Goal: Transaction & Acquisition: Purchase product/service

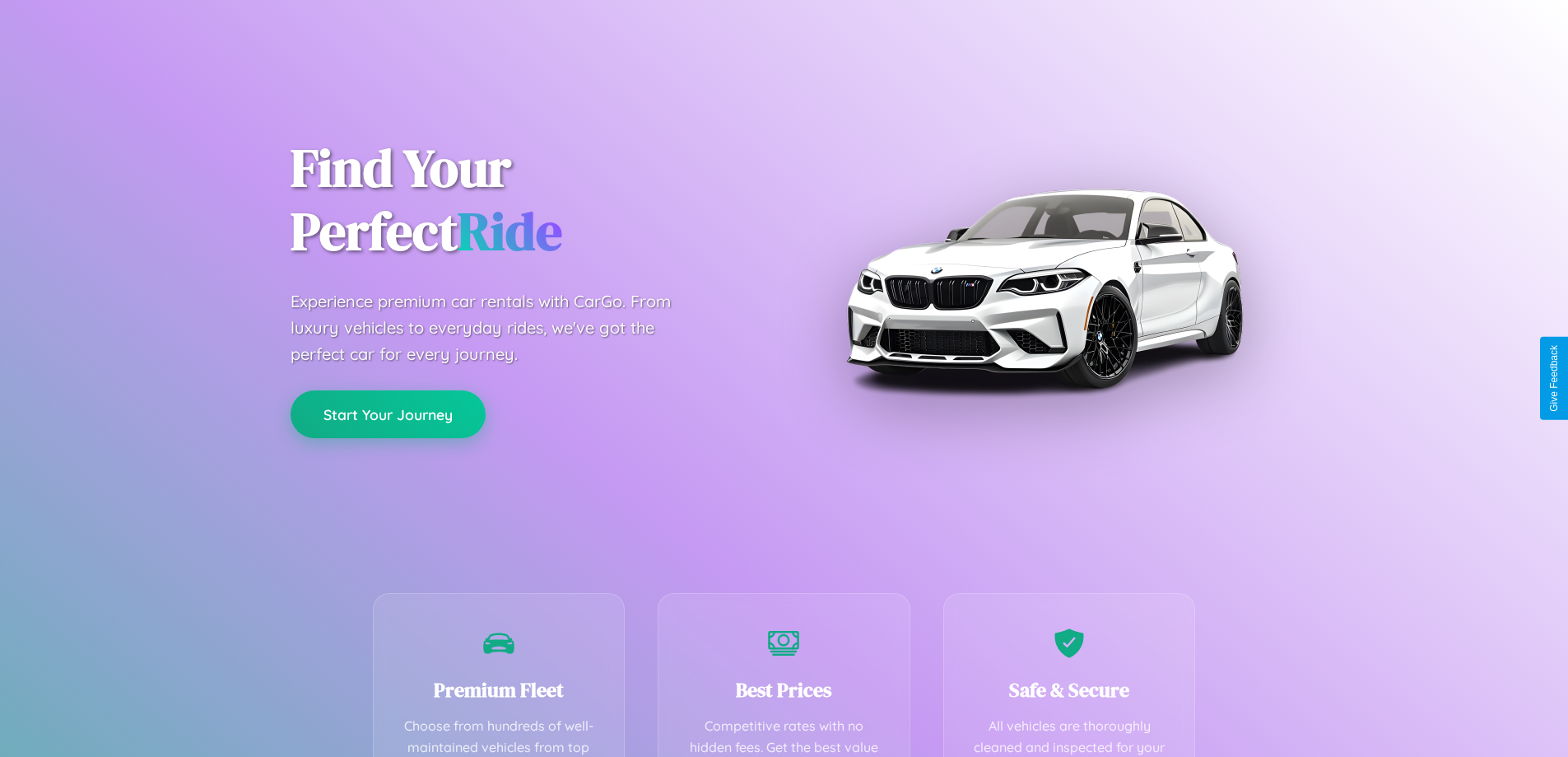
click at [388, 416] on button "Start Your Journey" at bounding box center [388, 415] width 195 height 48
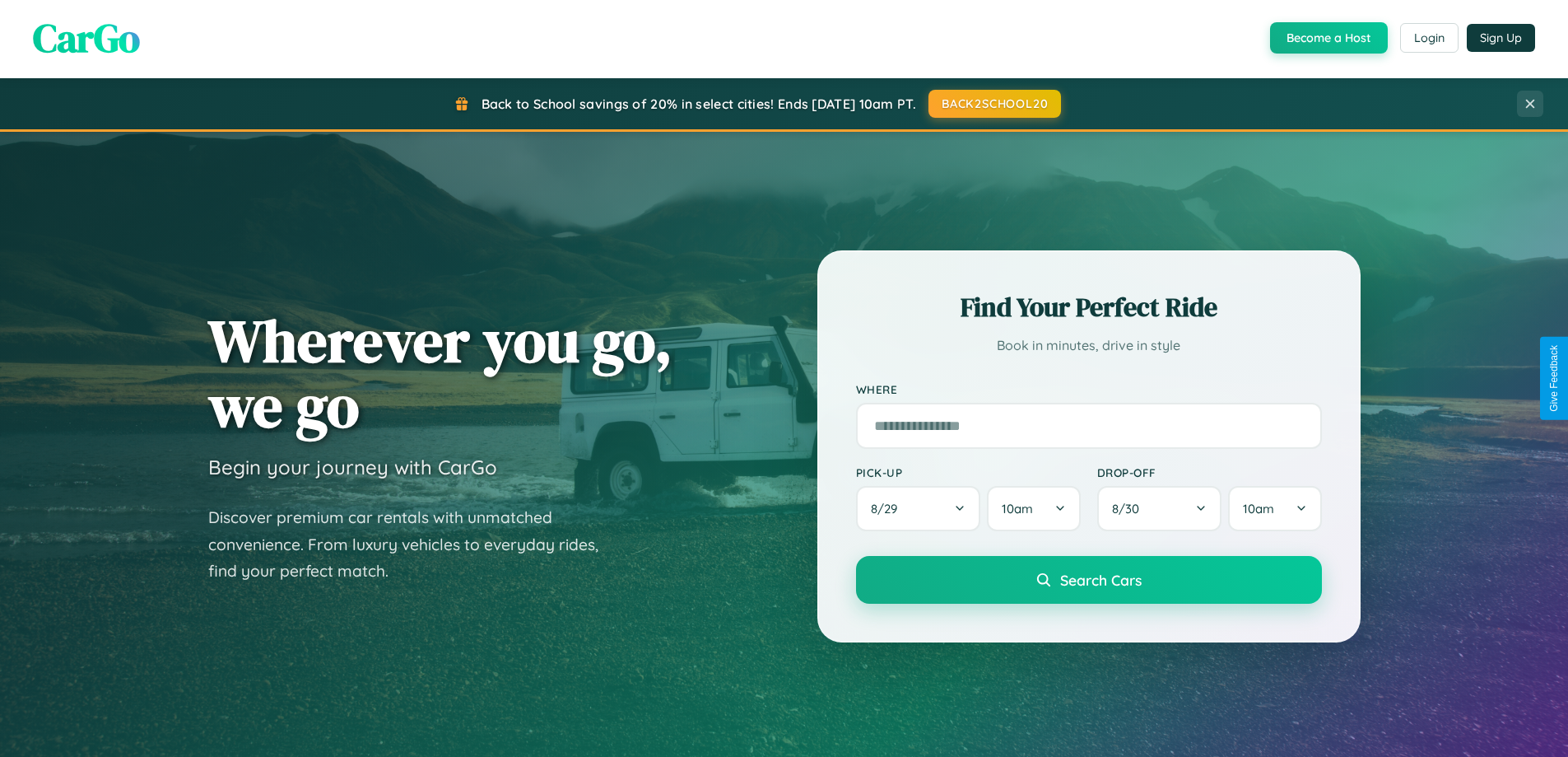
scroll to position [710, 0]
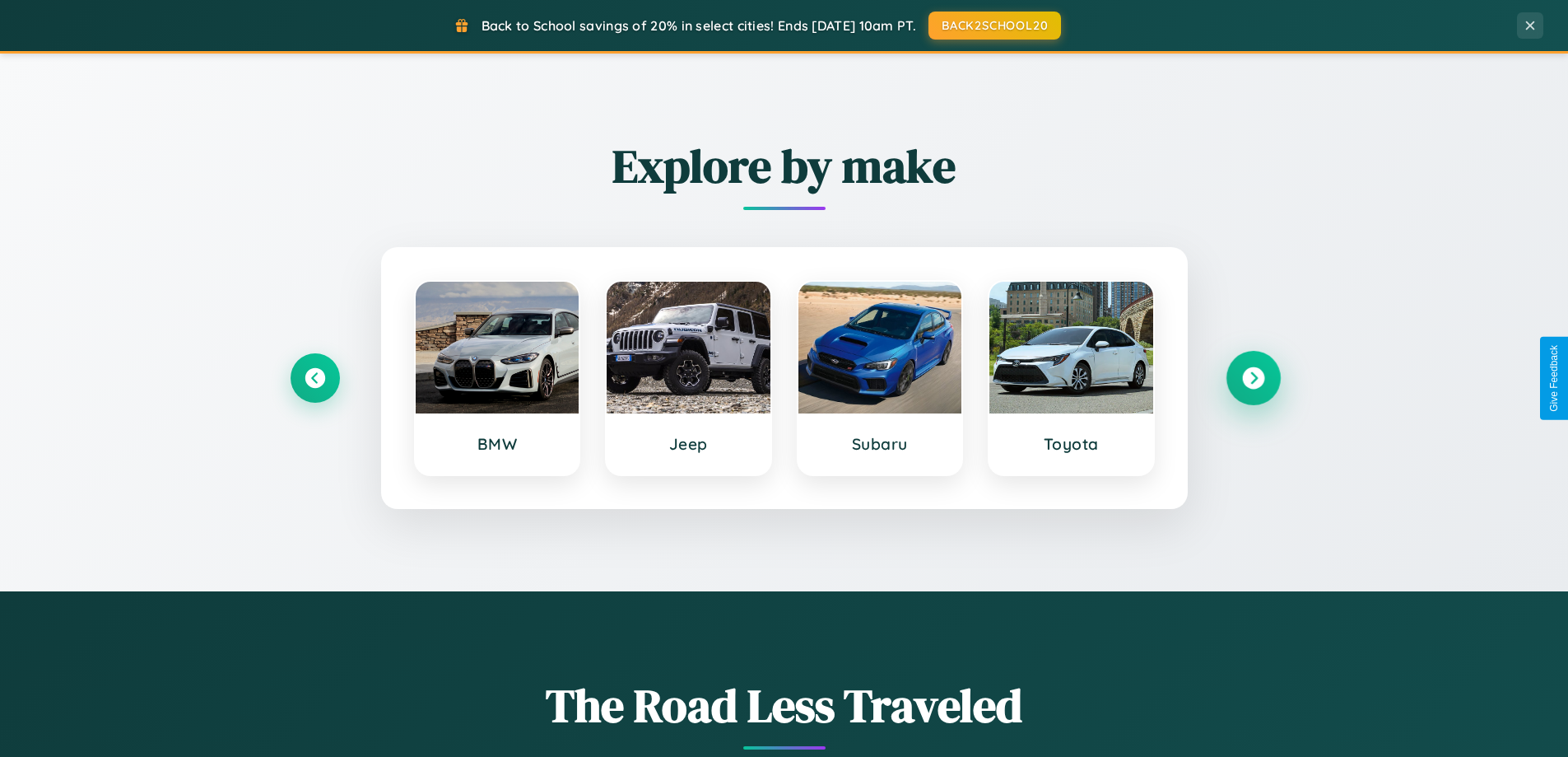
click at [1253, 378] on icon at bounding box center [1253, 378] width 22 height 22
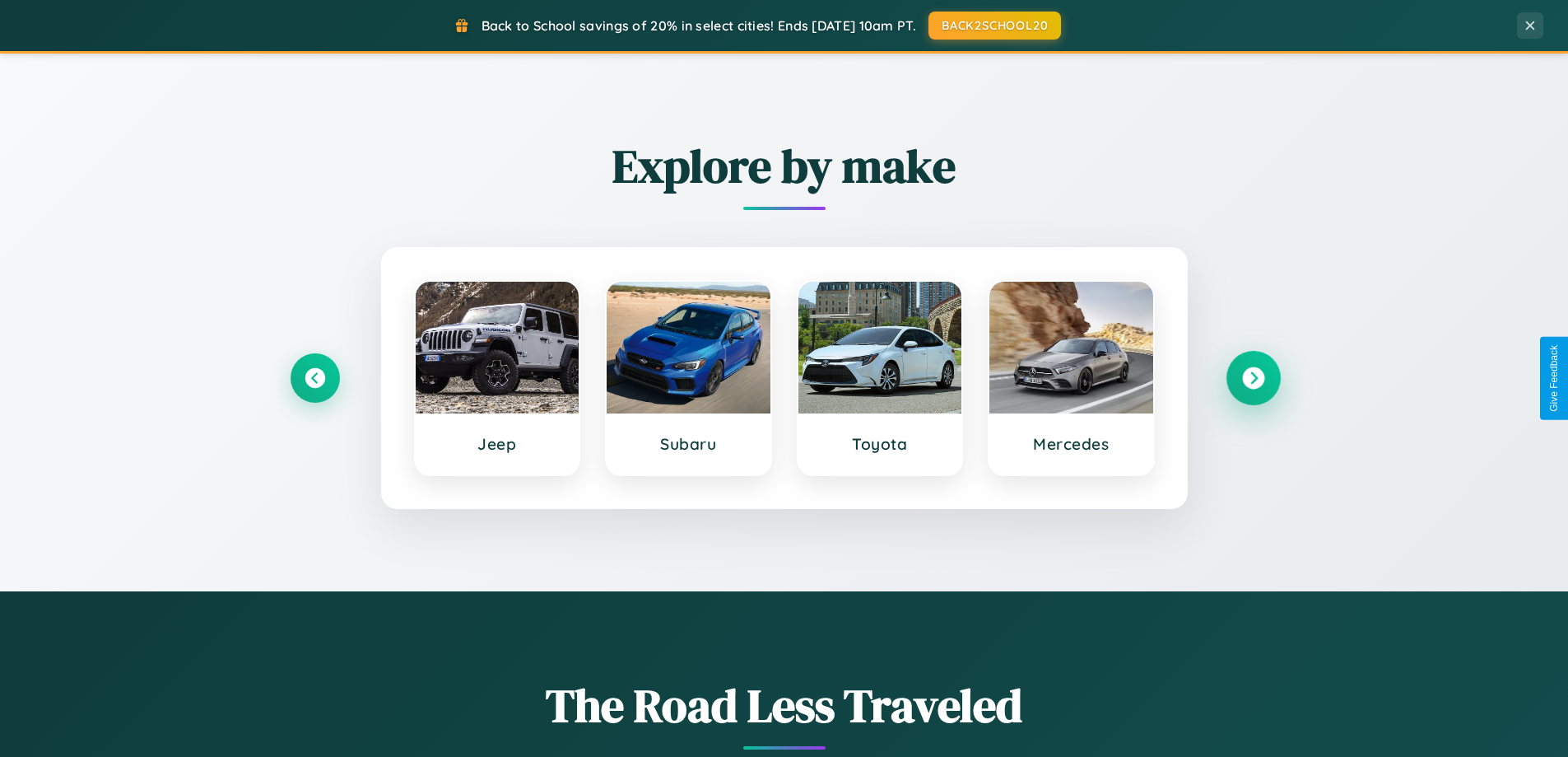
click at [1253, 378] on icon at bounding box center [1253, 378] width 22 height 22
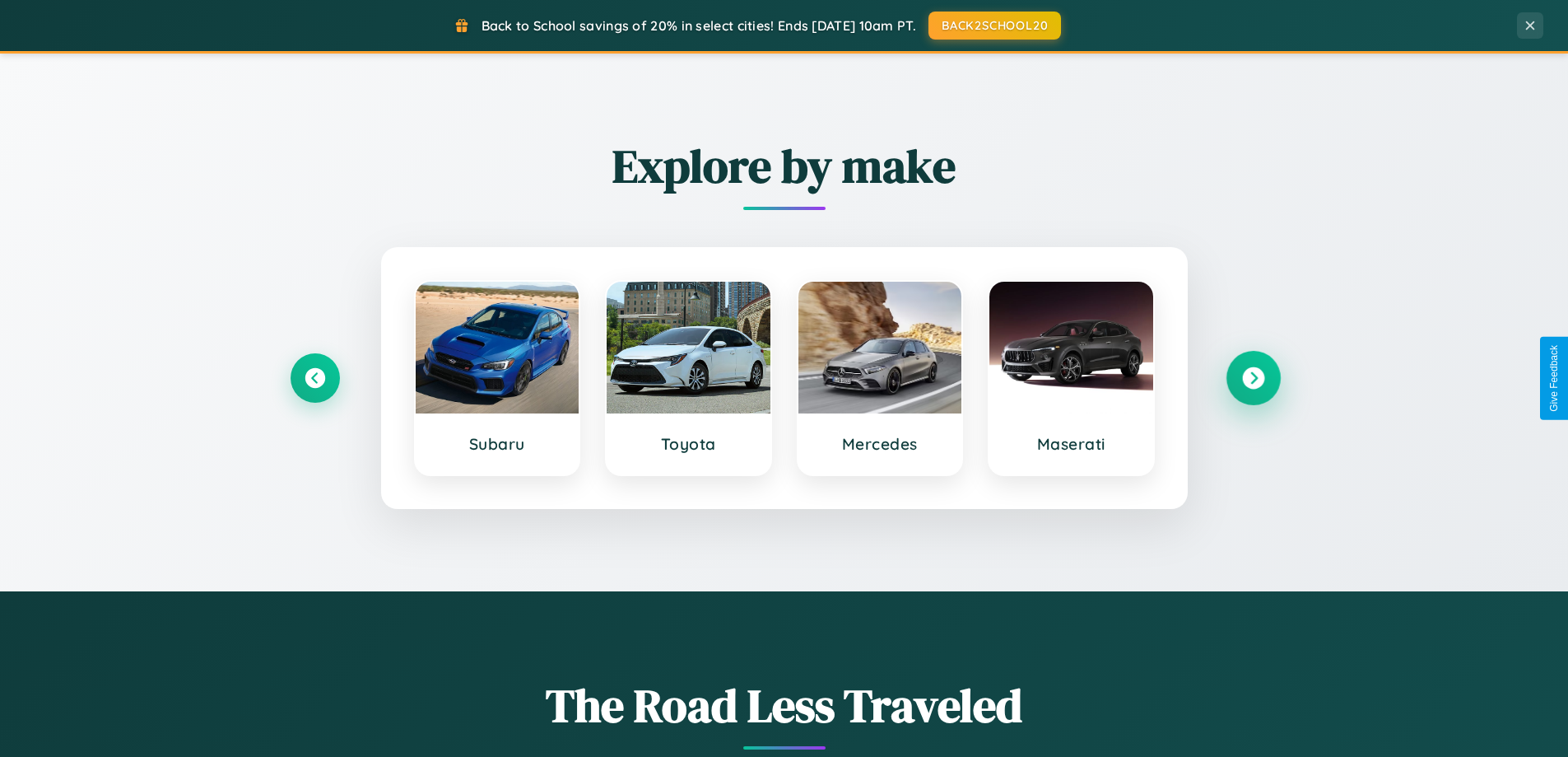
click at [1253, 378] on icon at bounding box center [1253, 378] width 22 height 22
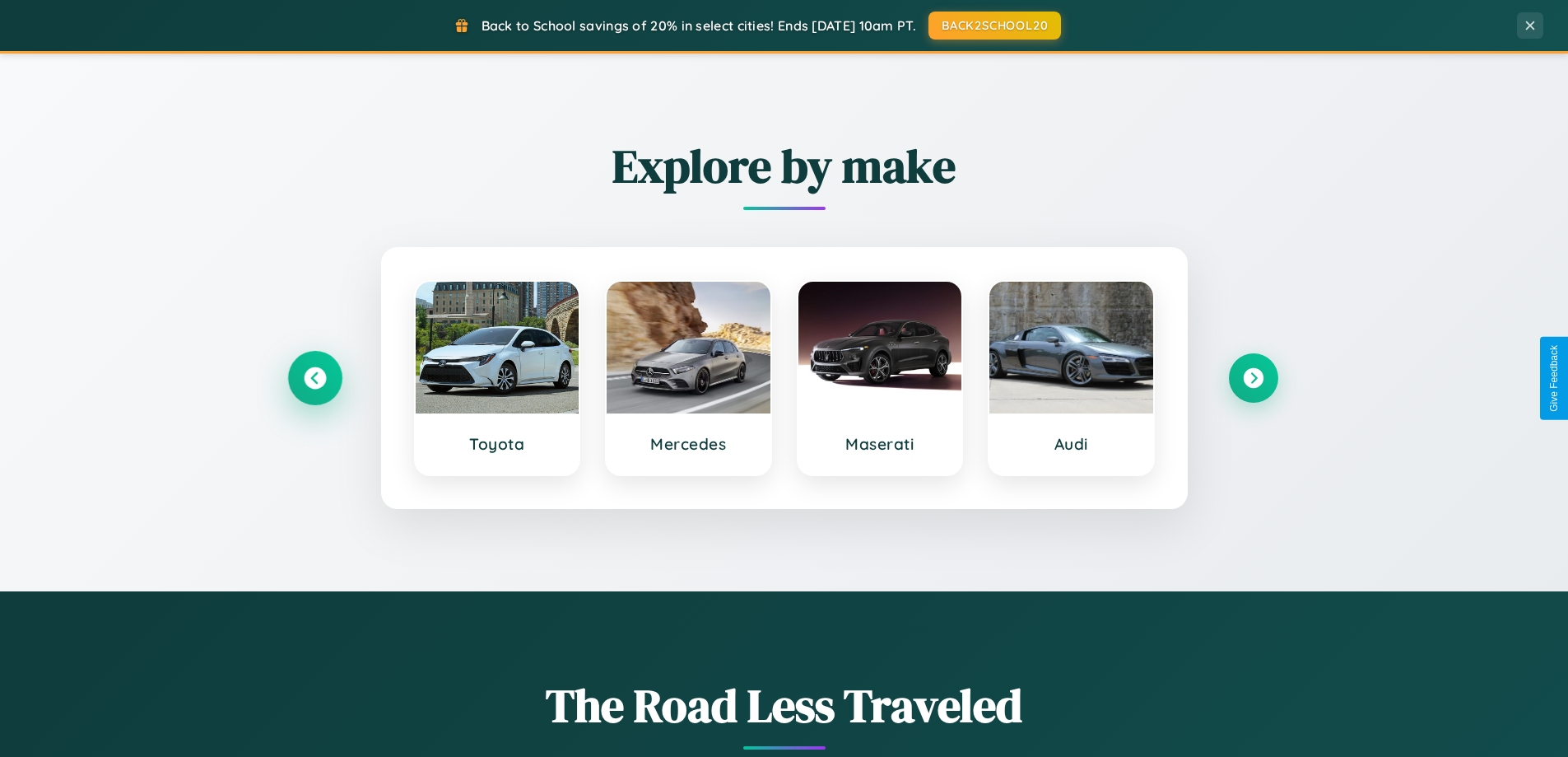
click at [315, 378] on icon at bounding box center [315, 378] width 22 height 22
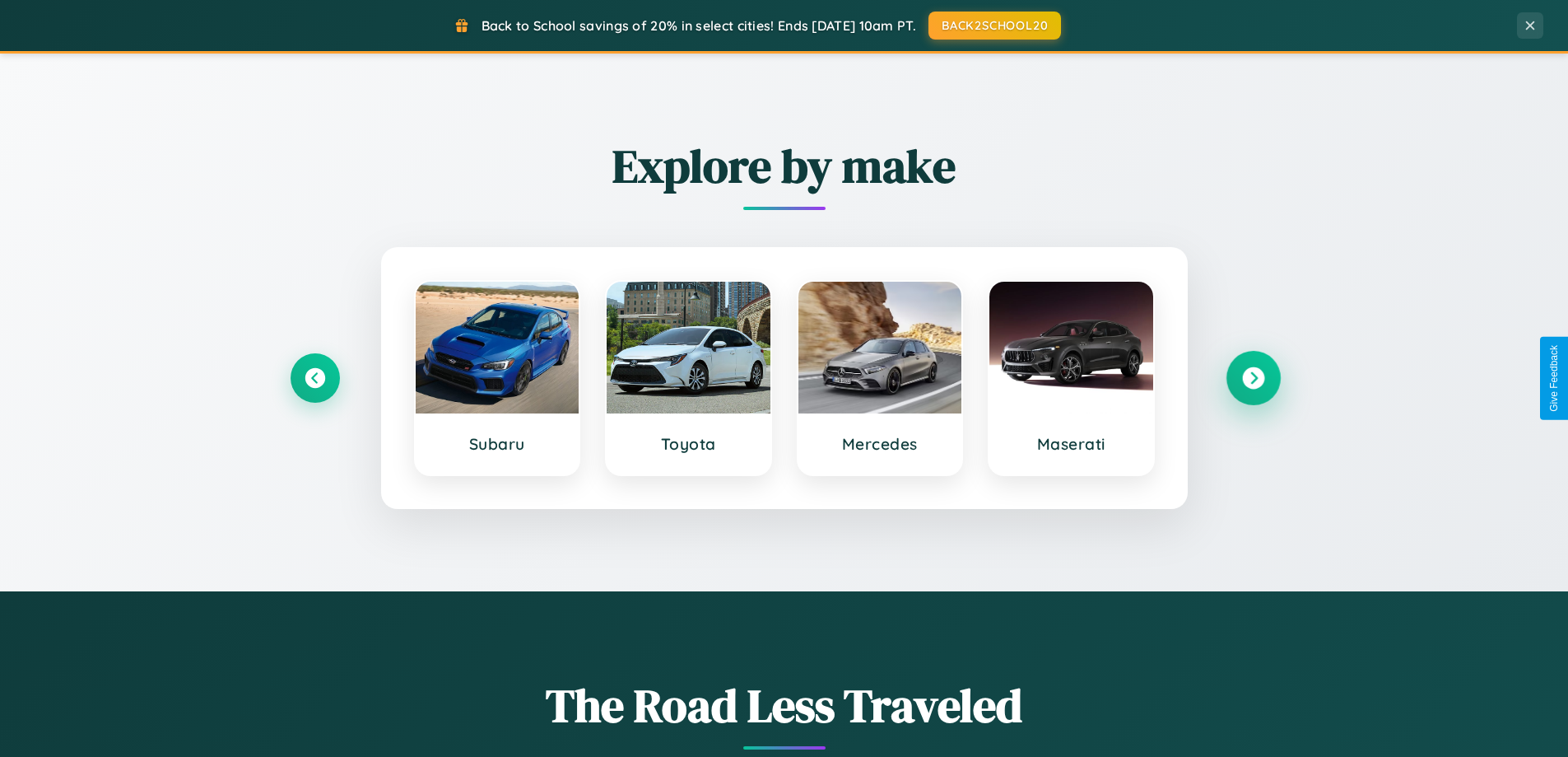
click at [1253, 378] on icon at bounding box center [1253, 378] width 22 height 22
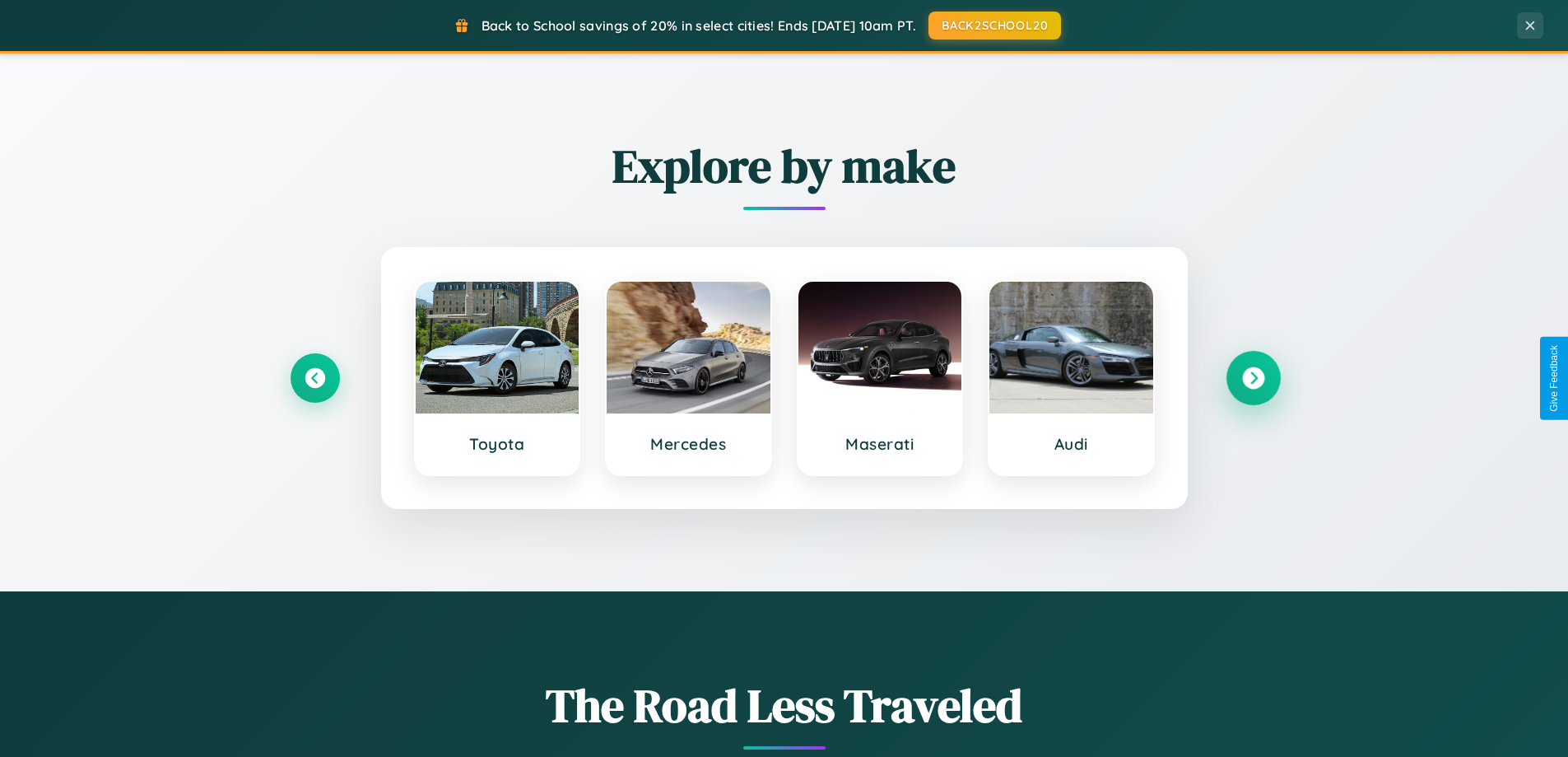
scroll to position [0, 0]
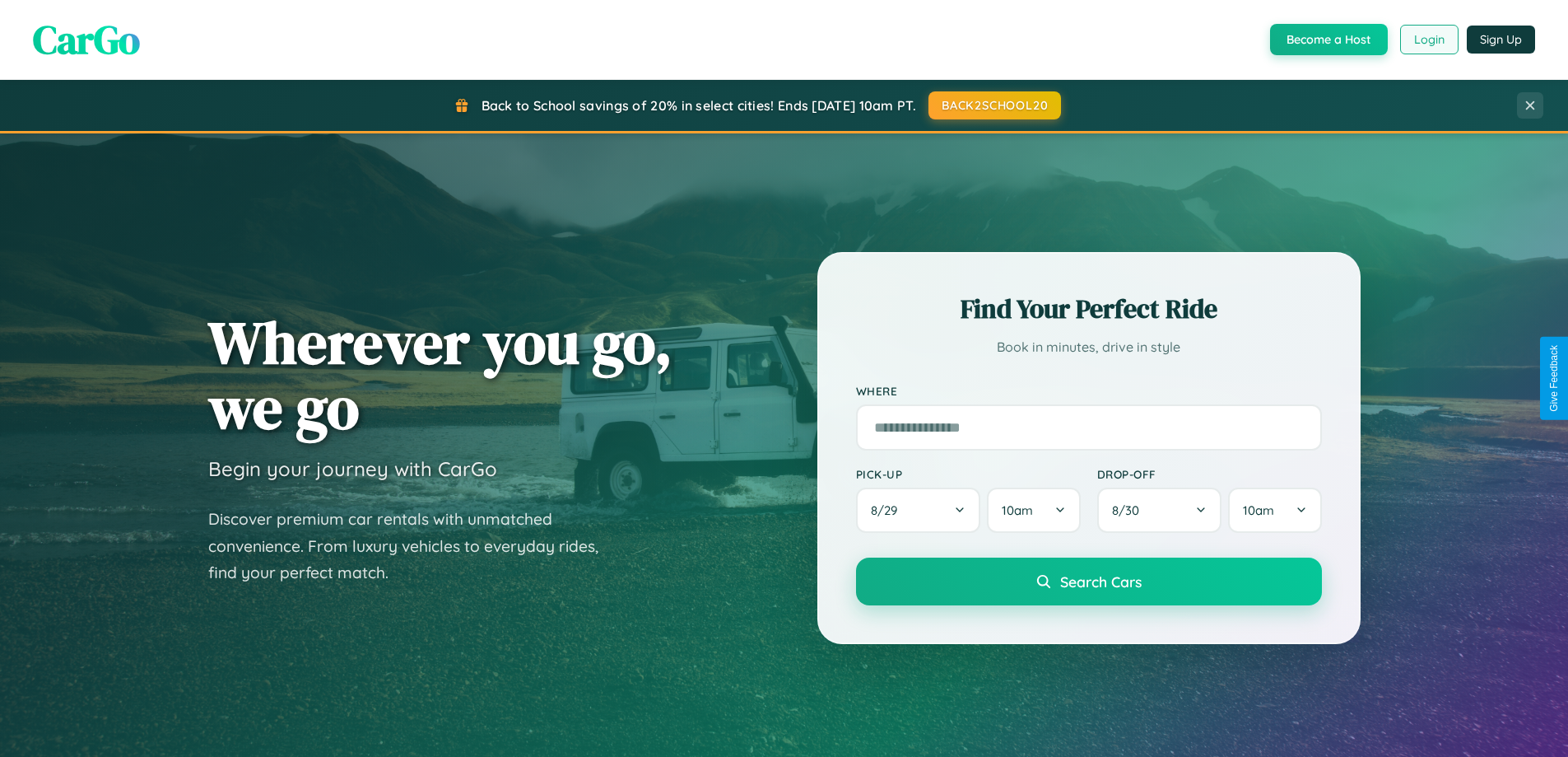
click at [1428, 39] on button "Login" at bounding box center [1430, 39] width 59 height 29
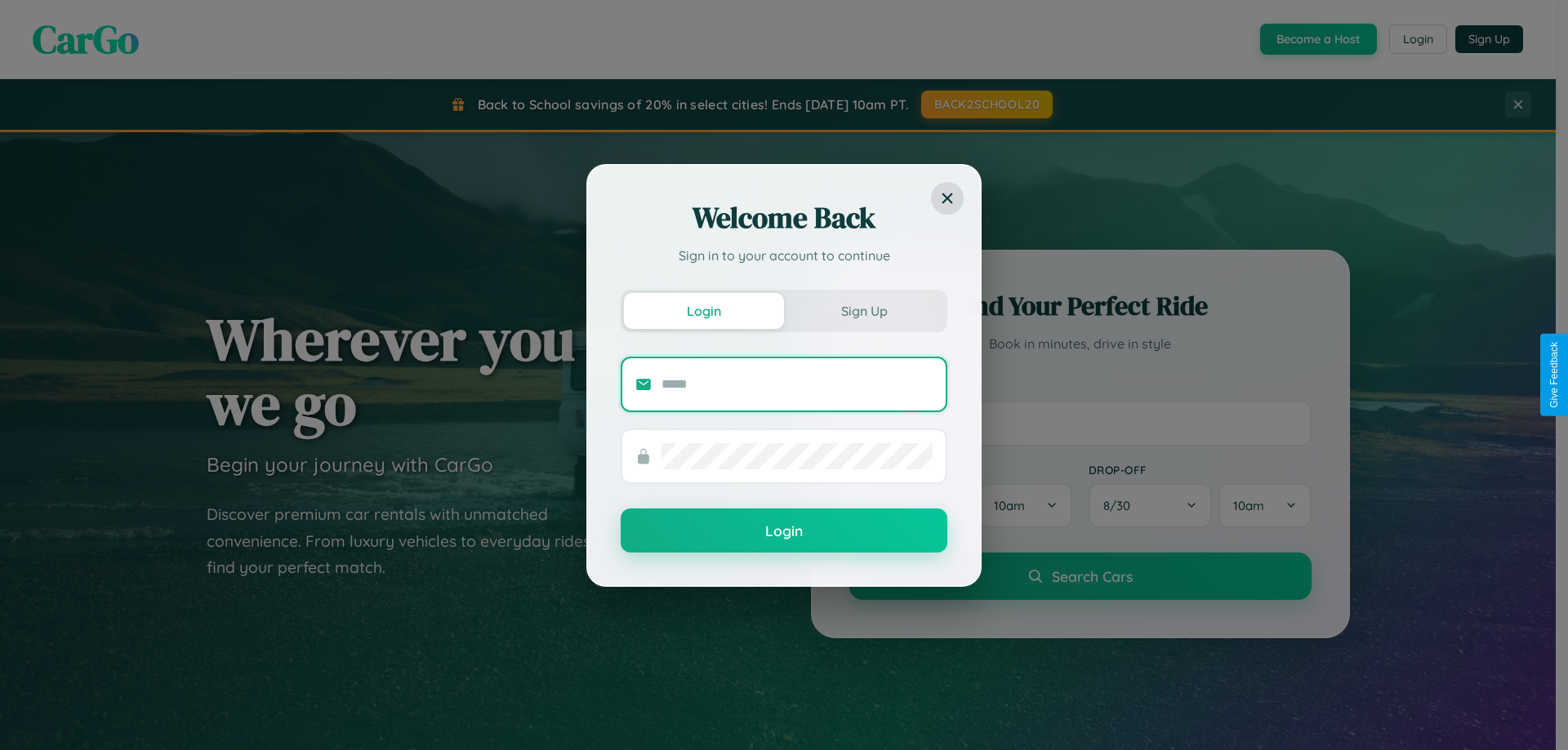
click at [797, 384] on input "text" at bounding box center [797, 384] width 271 height 26
type input "**********"
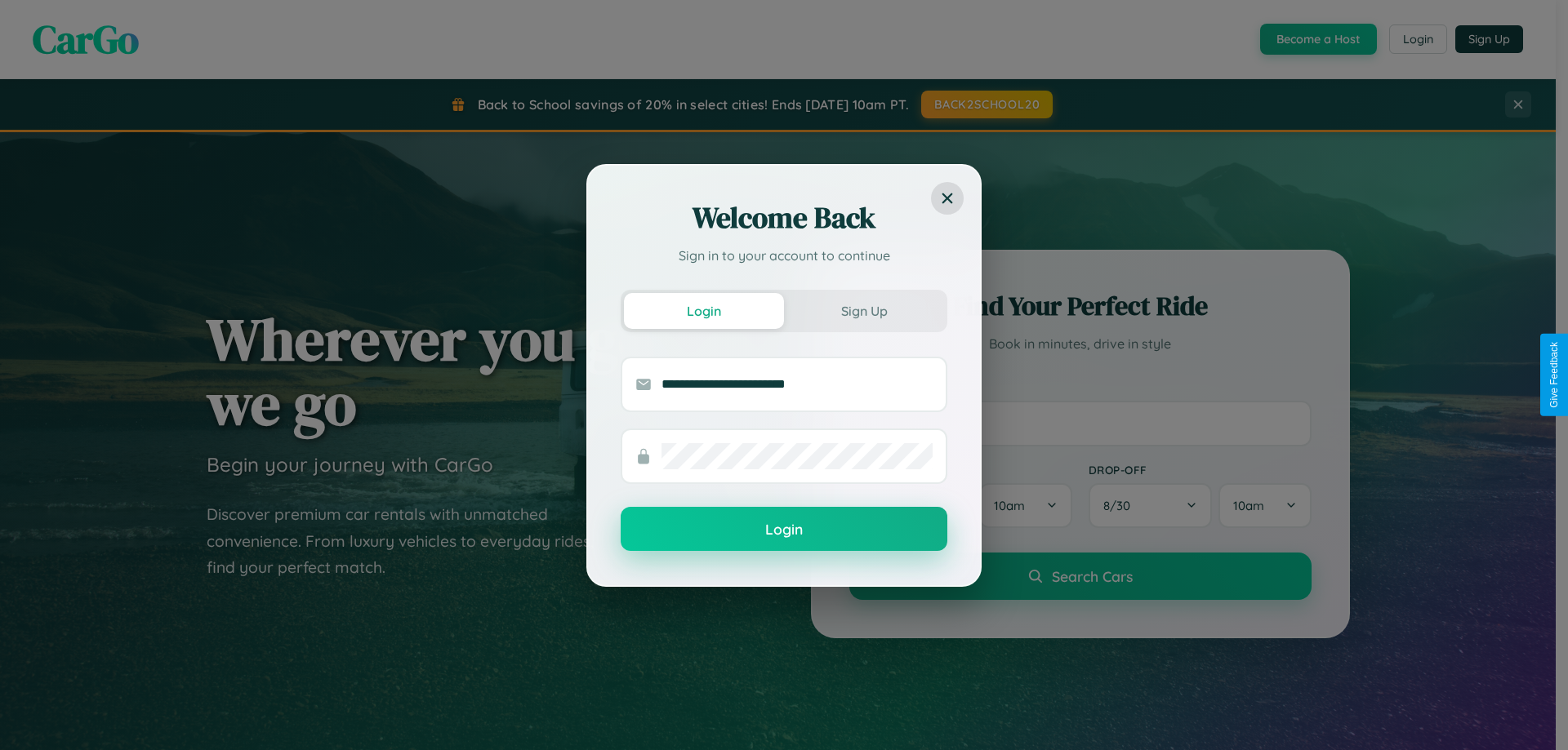
click at [784, 529] on button "Login" at bounding box center [784, 529] width 327 height 44
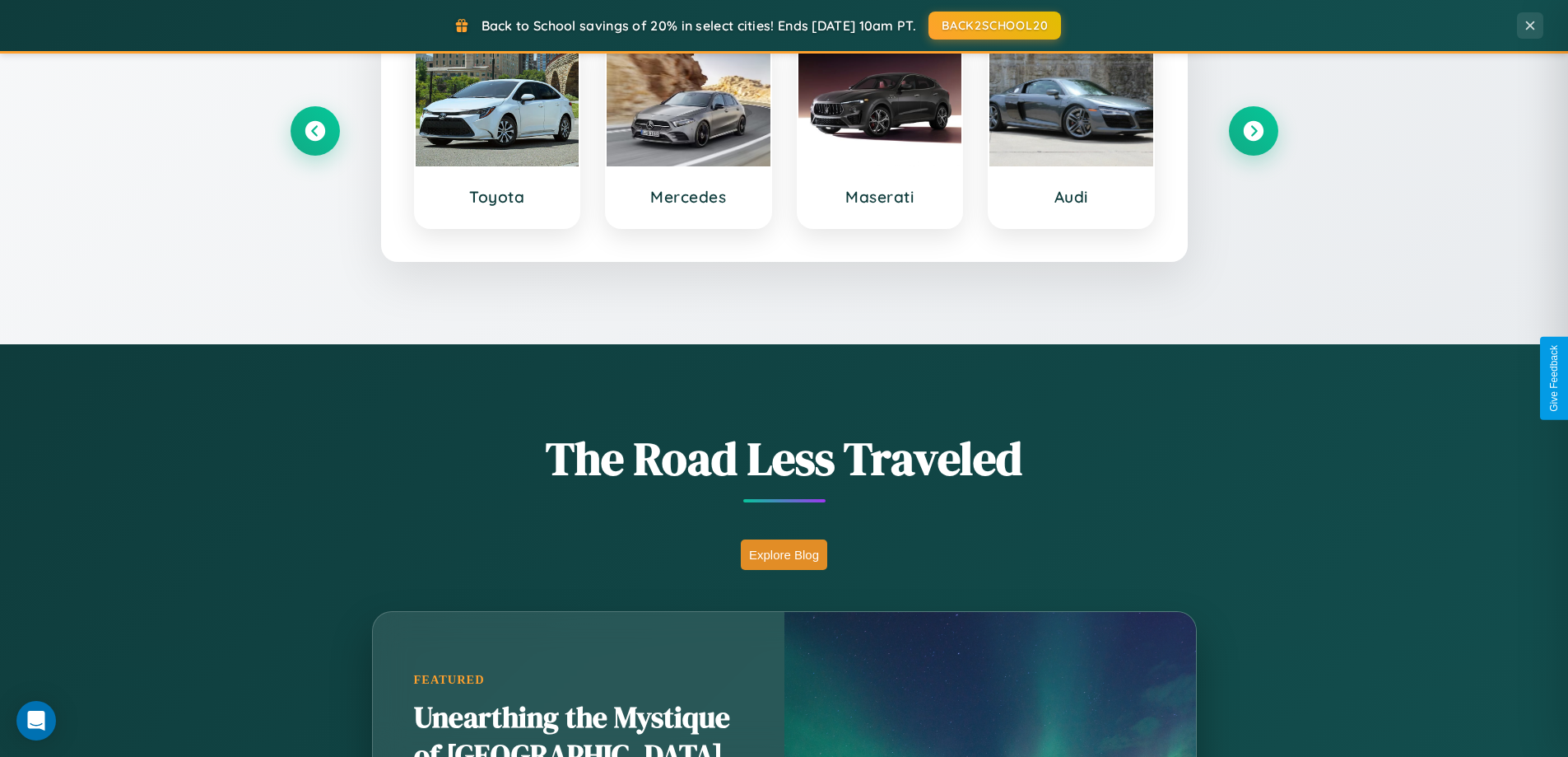
scroll to position [3170, 0]
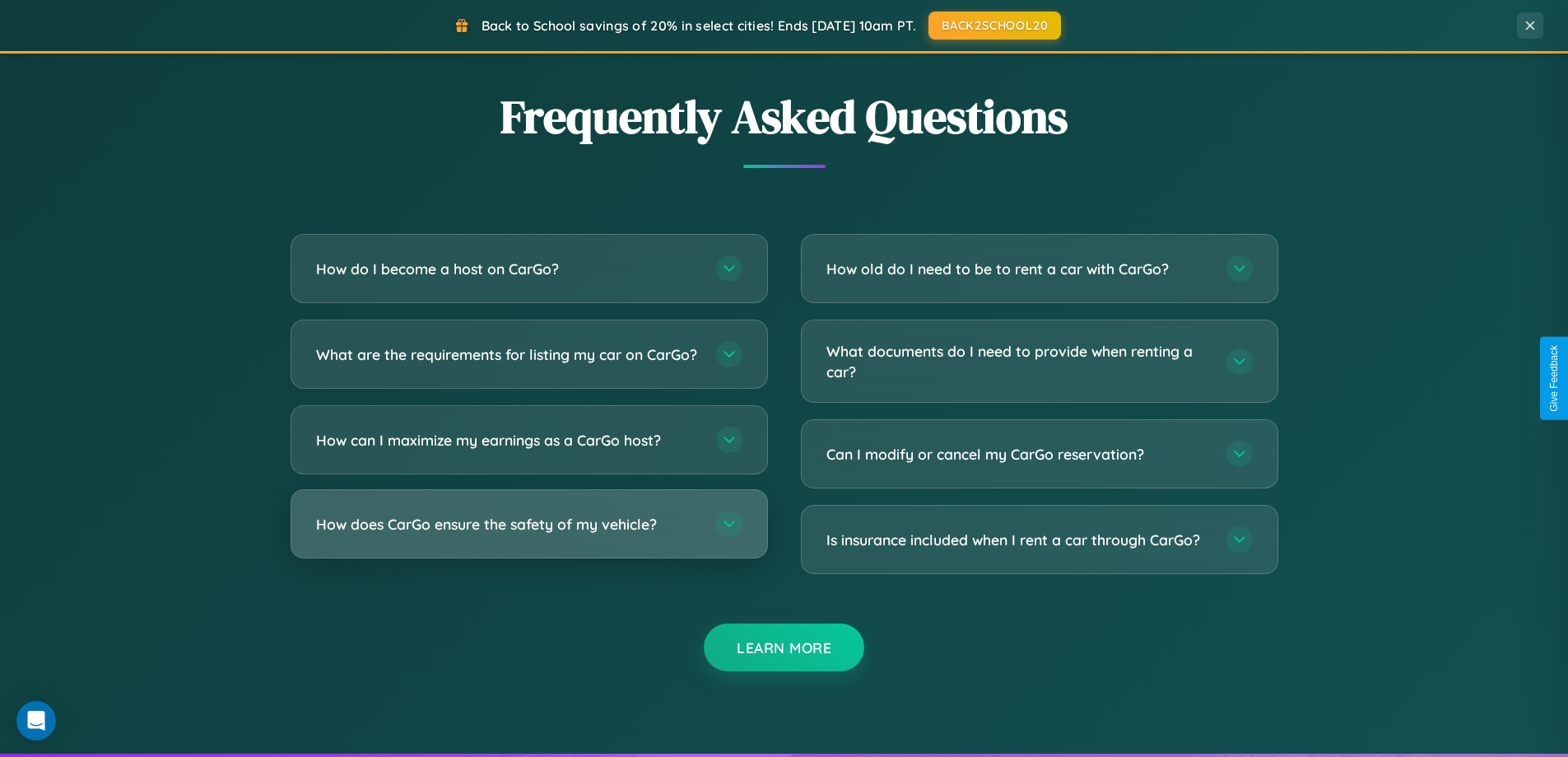
click at [529, 535] on h3 "How does CarGo ensure the safety of my vehicle?" at bounding box center [508, 524] width 383 height 20
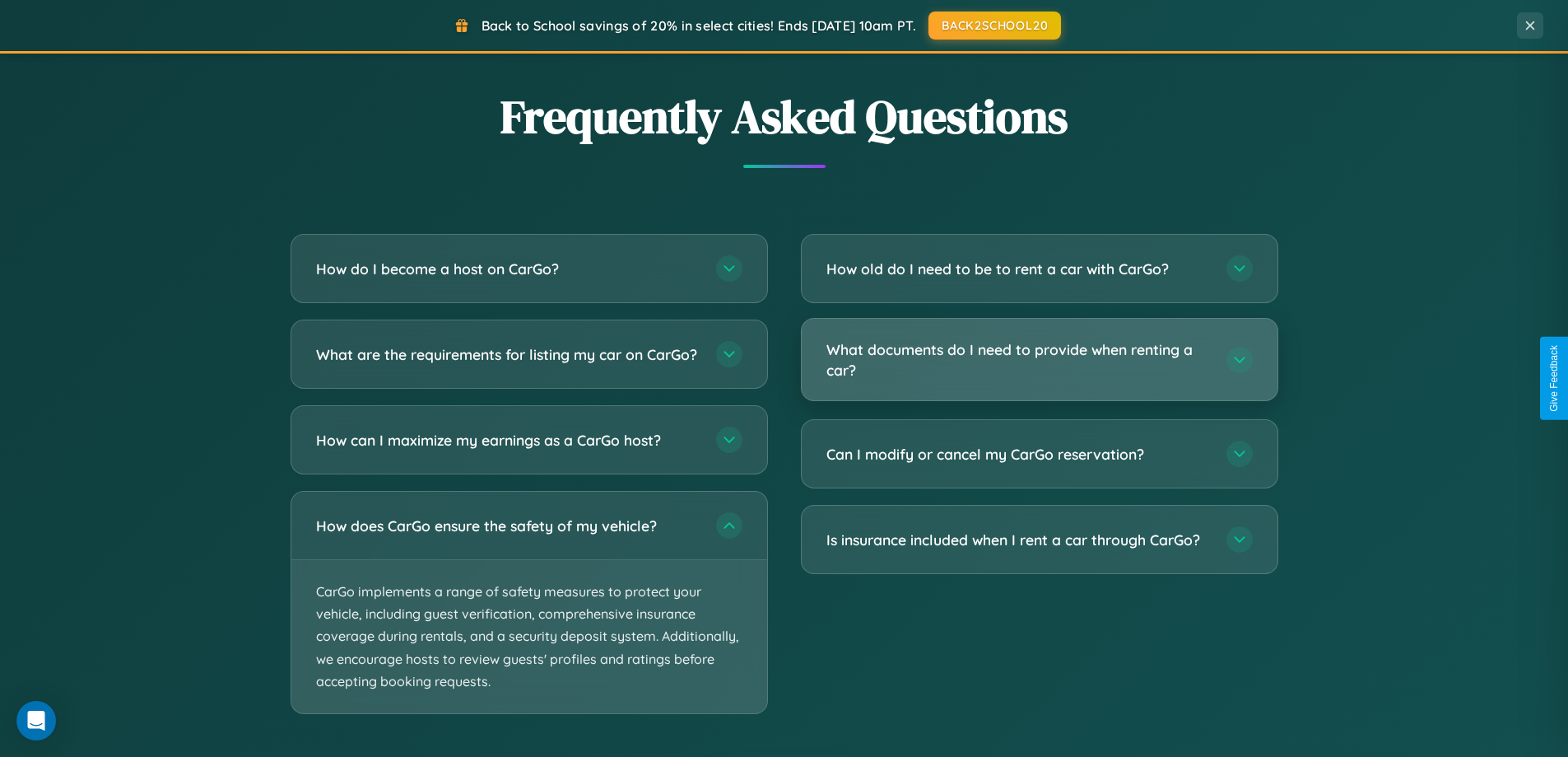
click at [1039, 361] on h3 "What documents do I need to provide when renting a car?" at bounding box center [1017, 360] width 383 height 40
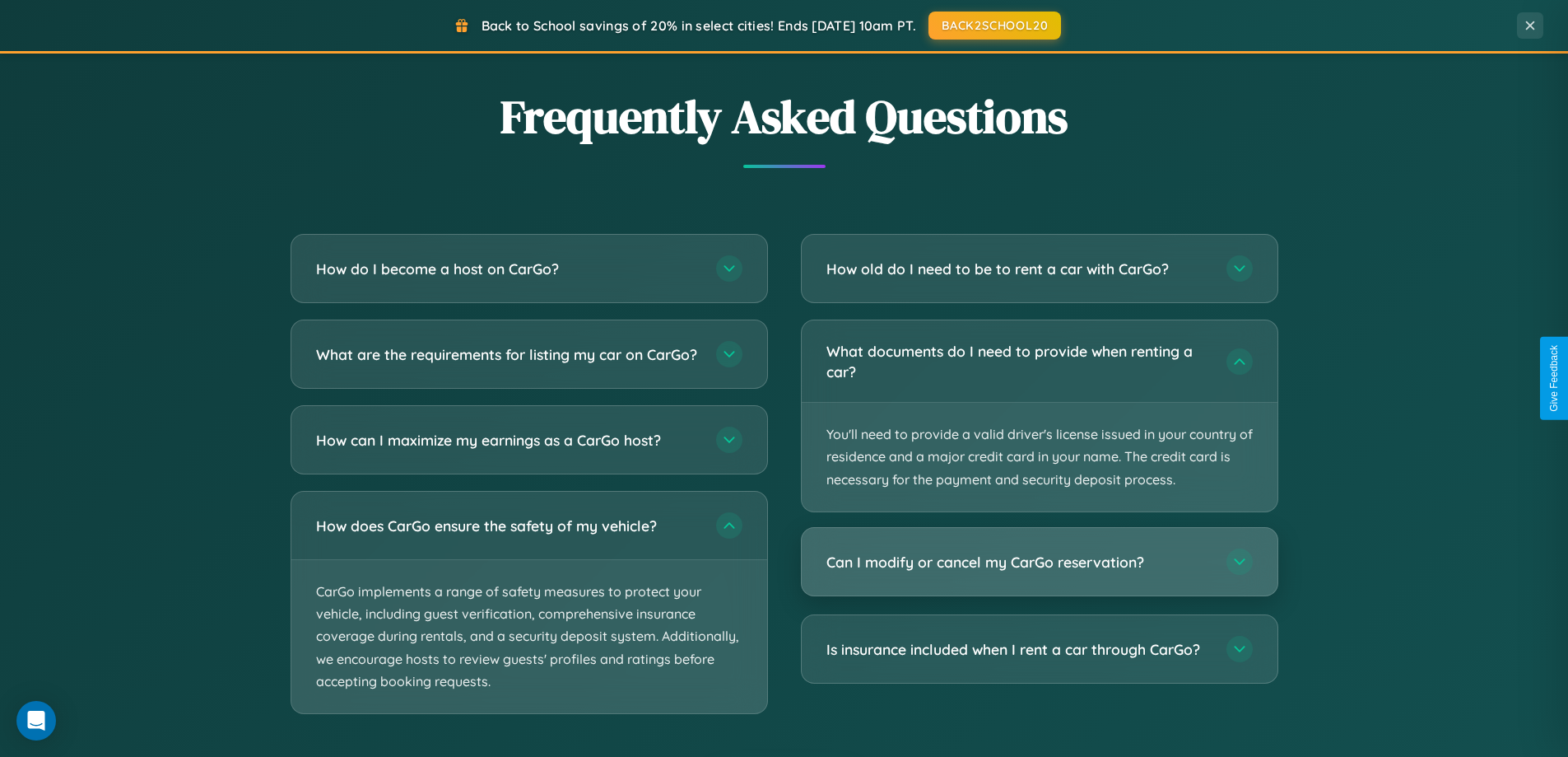
click at [1039, 563] on h3 "Can I modify or cancel my CarGo reservation?" at bounding box center [1017, 562] width 383 height 20
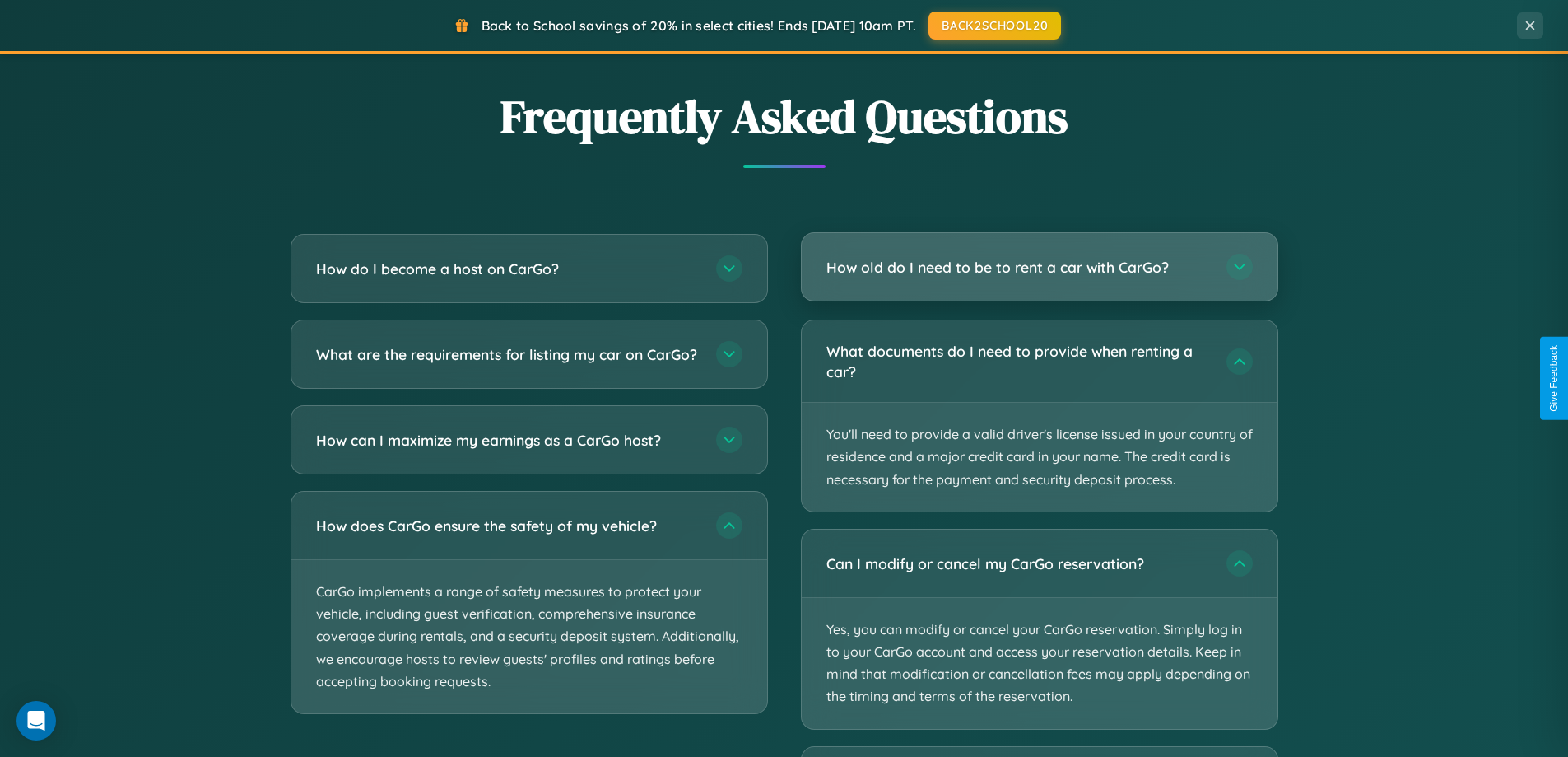
click at [1039, 267] on h3 "How old do I need to be to rent a car with CarGo?" at bounding box center [1017, 267] width 383 height 20
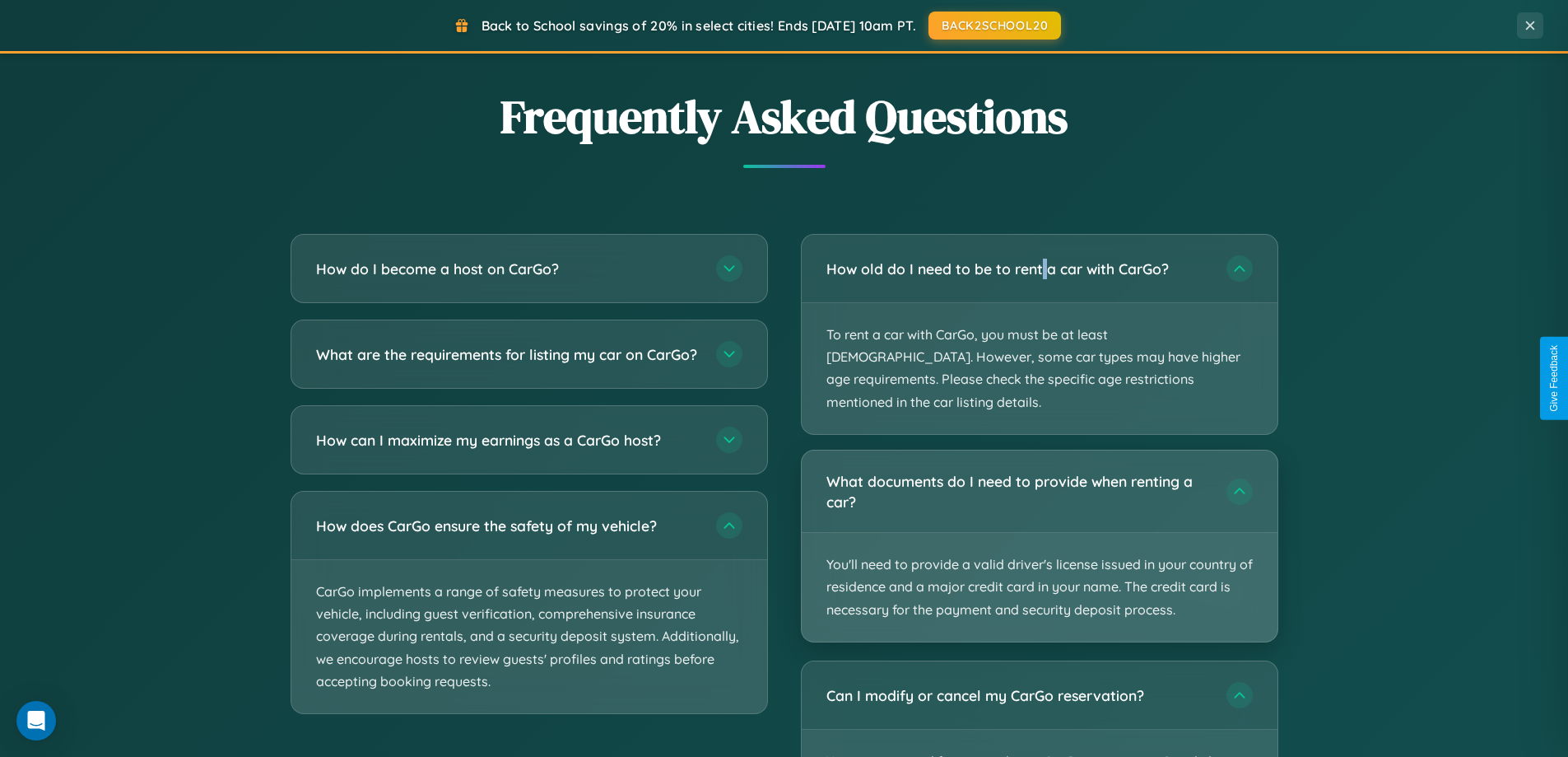
click at [1039, 533] on p "You'll need to provide a valid driver's license issued in your country of resid…" at bounding box center [1039, 587] width 476 height 109
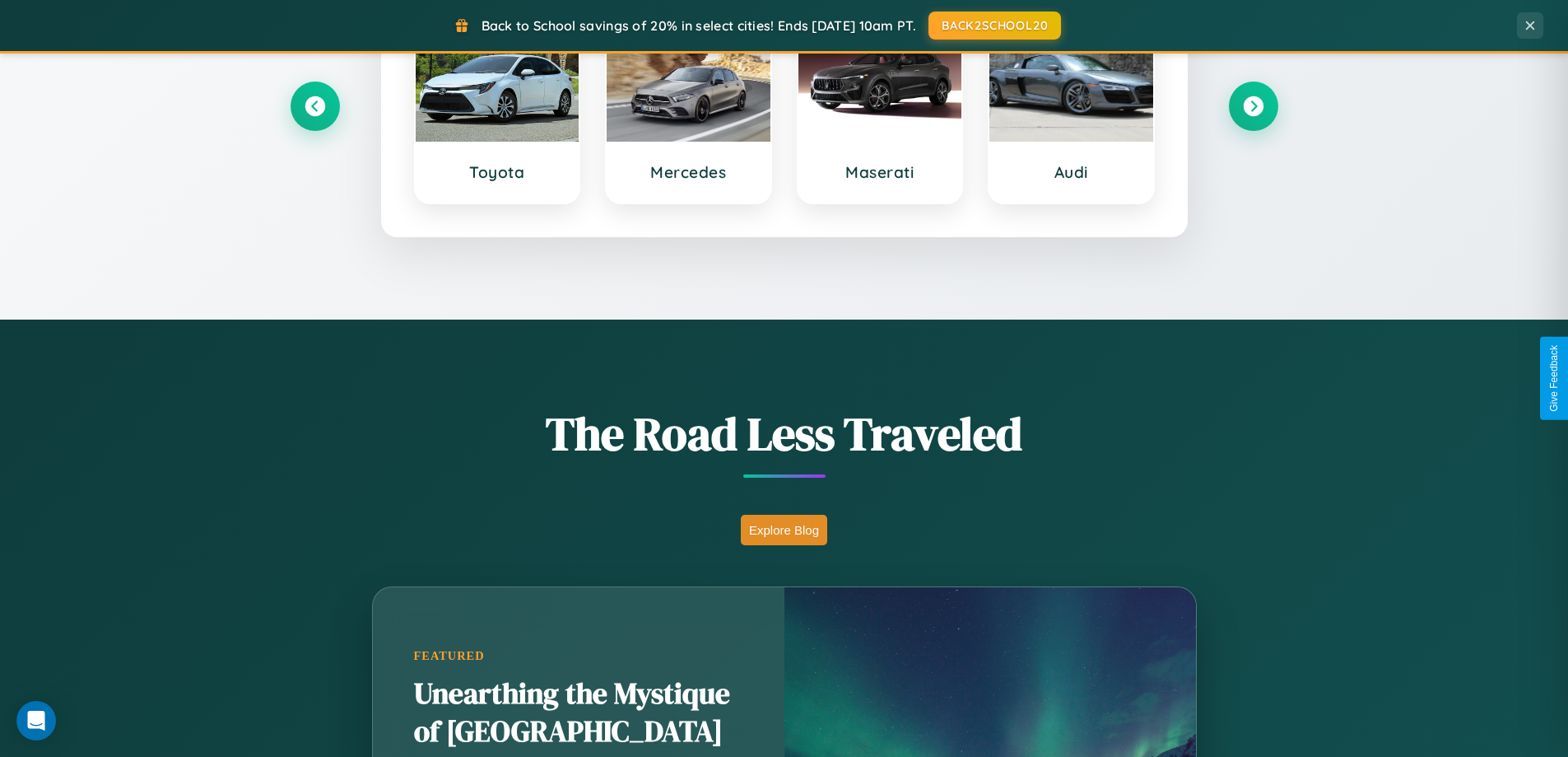
scroll to position [710, 0]
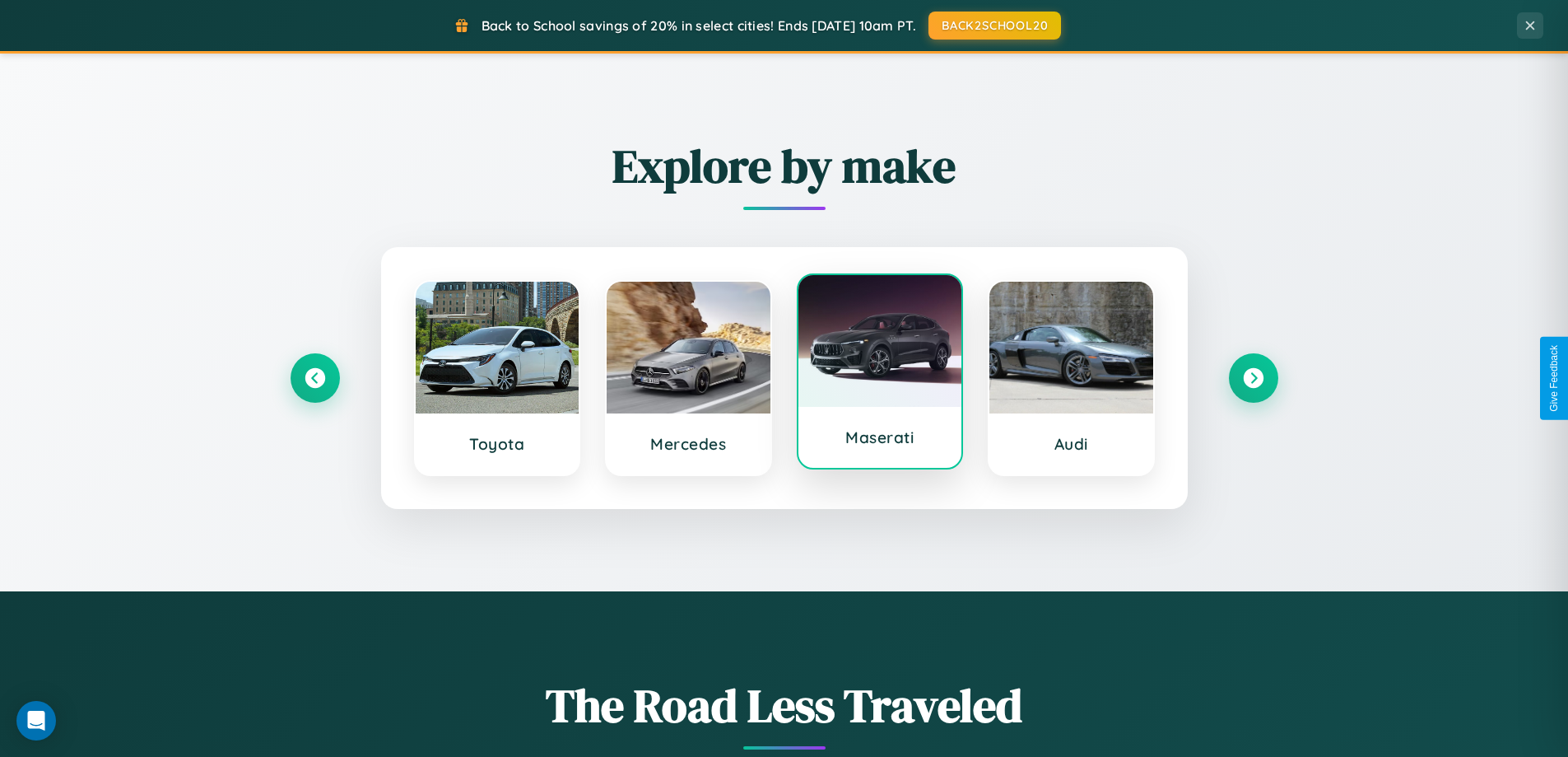
click at [879, 373] on div at bounding box center [880, 341] width 164 height 132
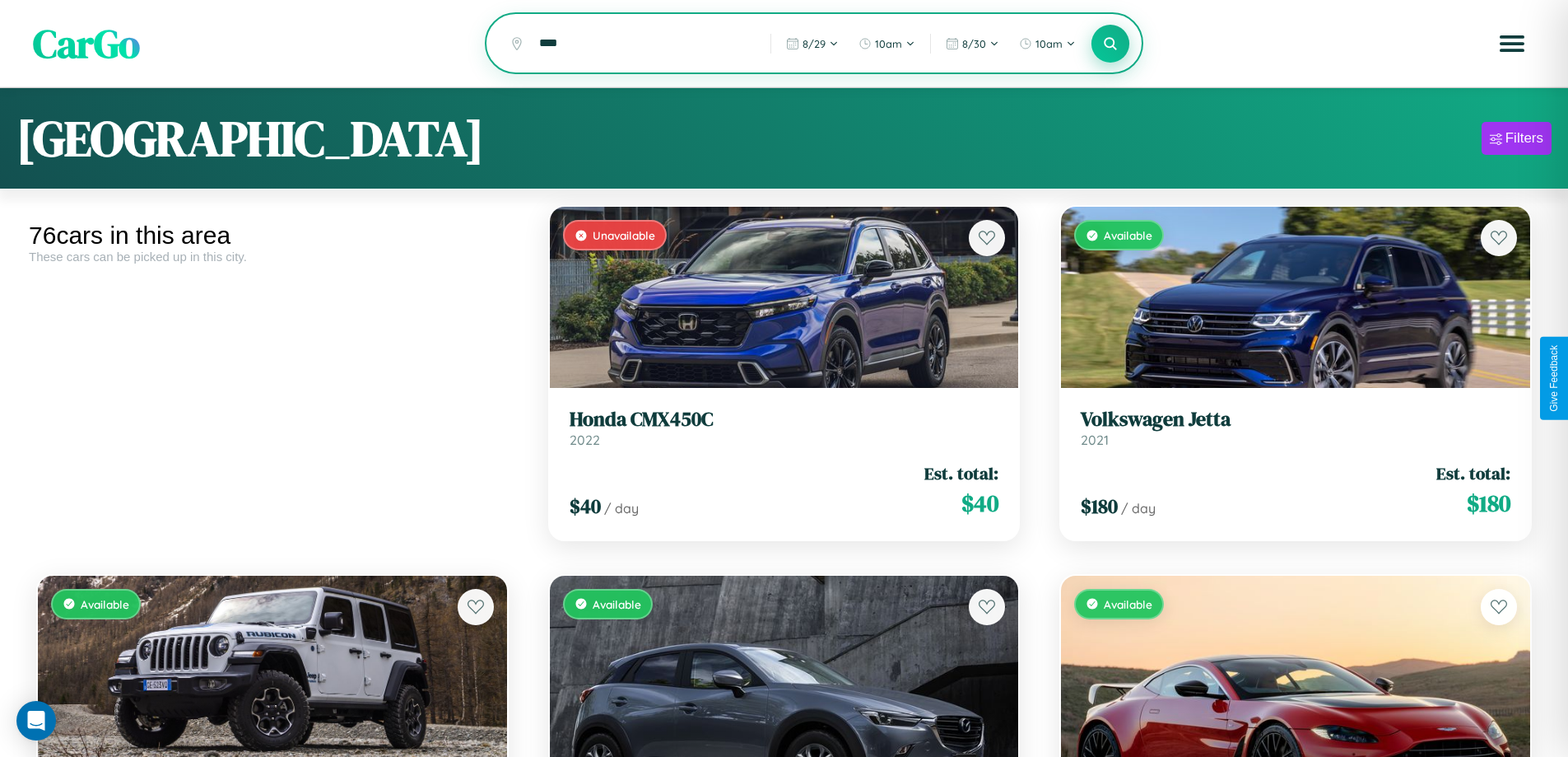
click at [1111, 45] on icon at bounding box center [1111, 43] width 16 height 16
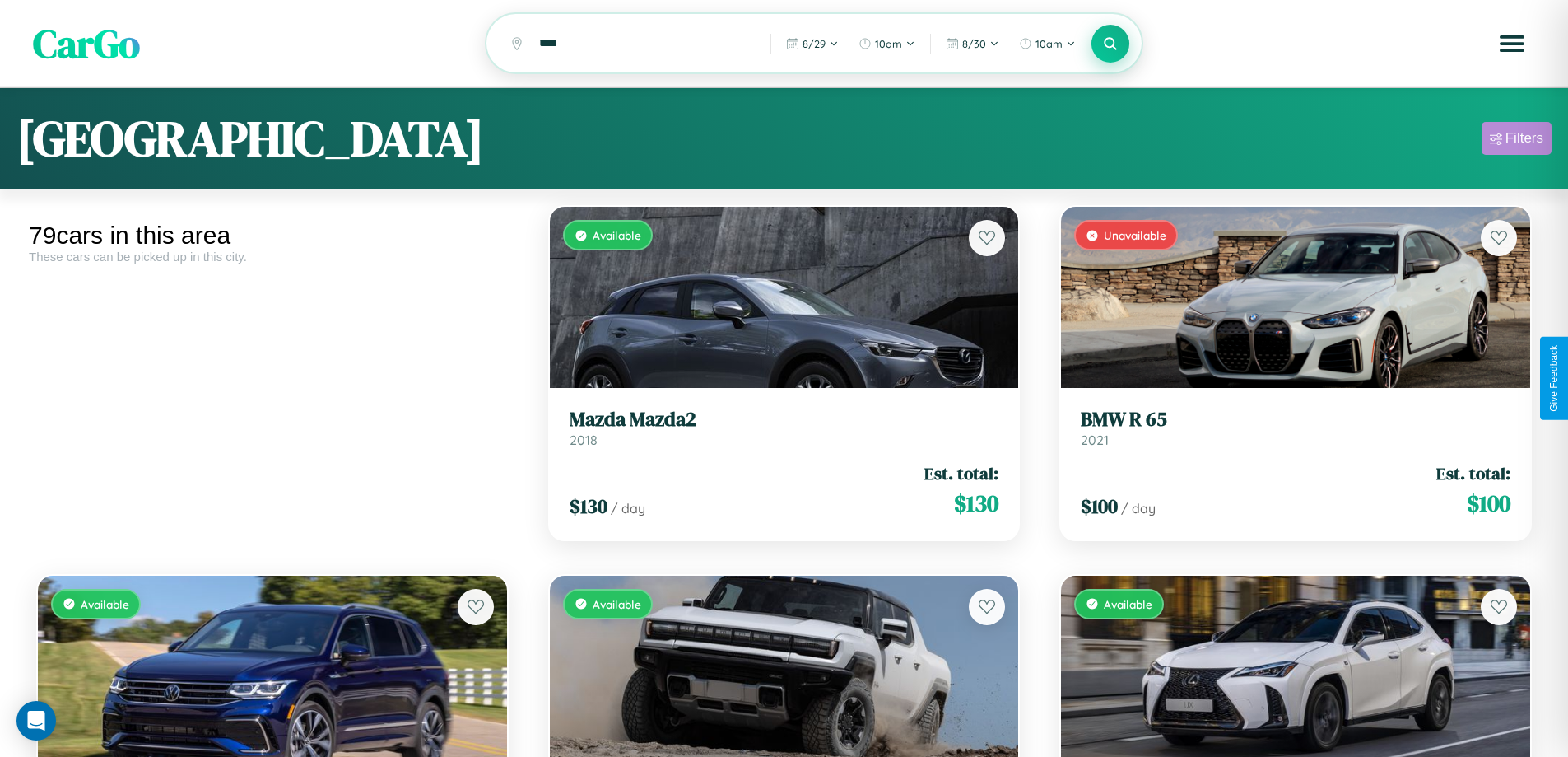
click at [1517, 141] on div "Filters" at bounding box center [1524, 138] width 38 height 16
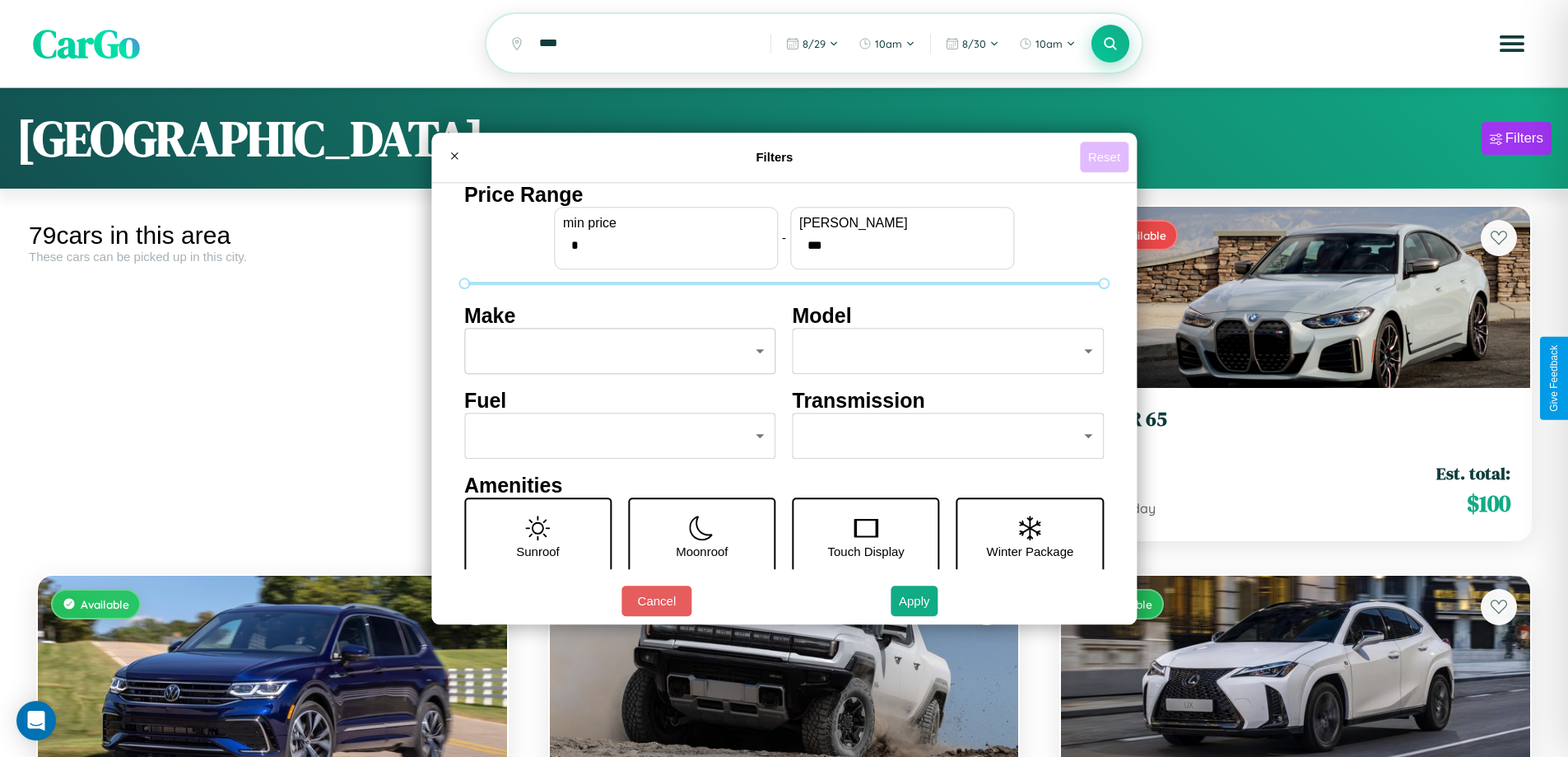
click at [1106, 157] on button "Reset" at bounding box center [1104, 157] width 48 height 30
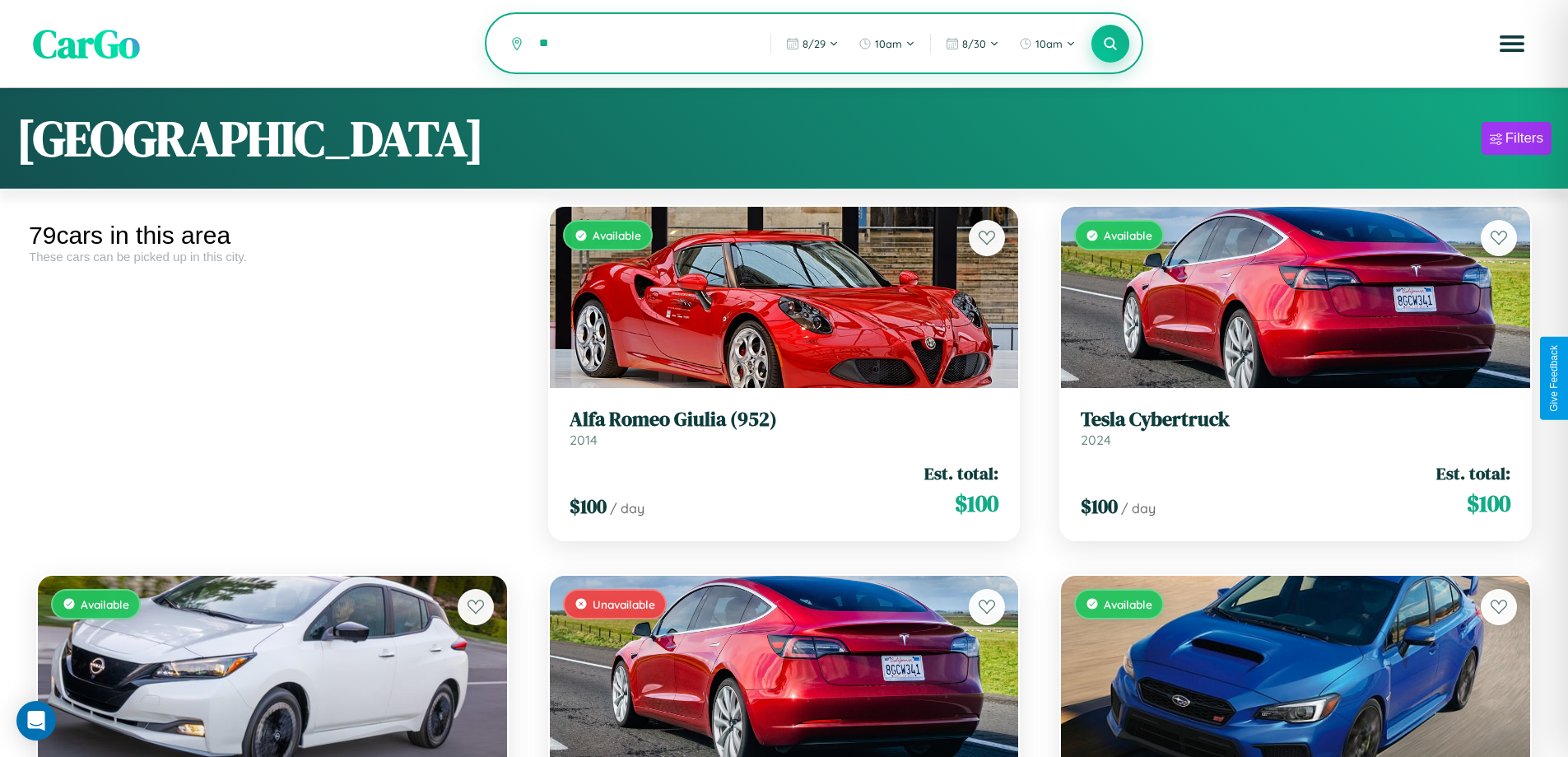
type input "*"
type input "********"
click at [1111, 45] on icon at bounding box center [1111, 43] width 16 height 16
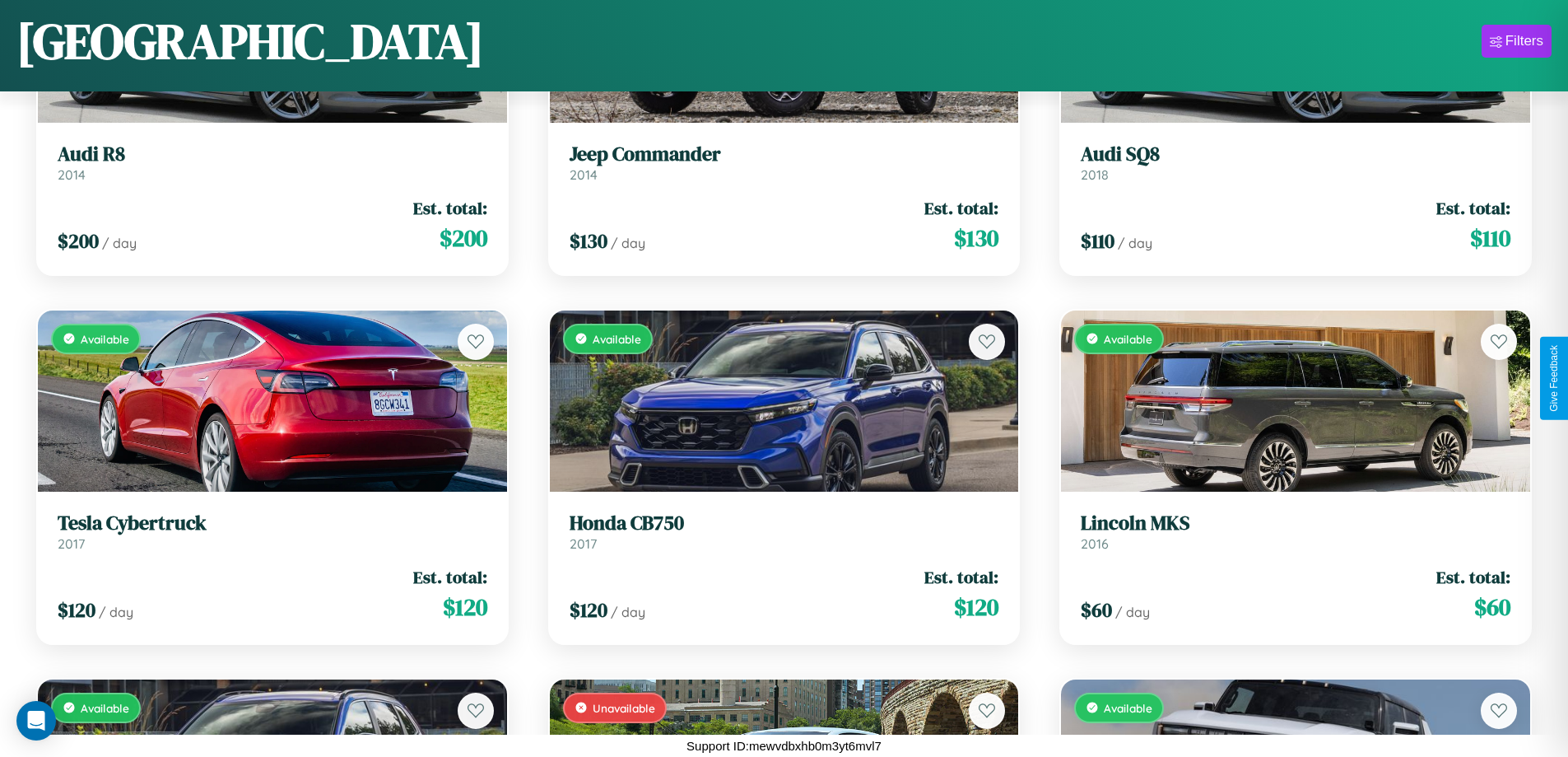
scroll to position [3551, 0]
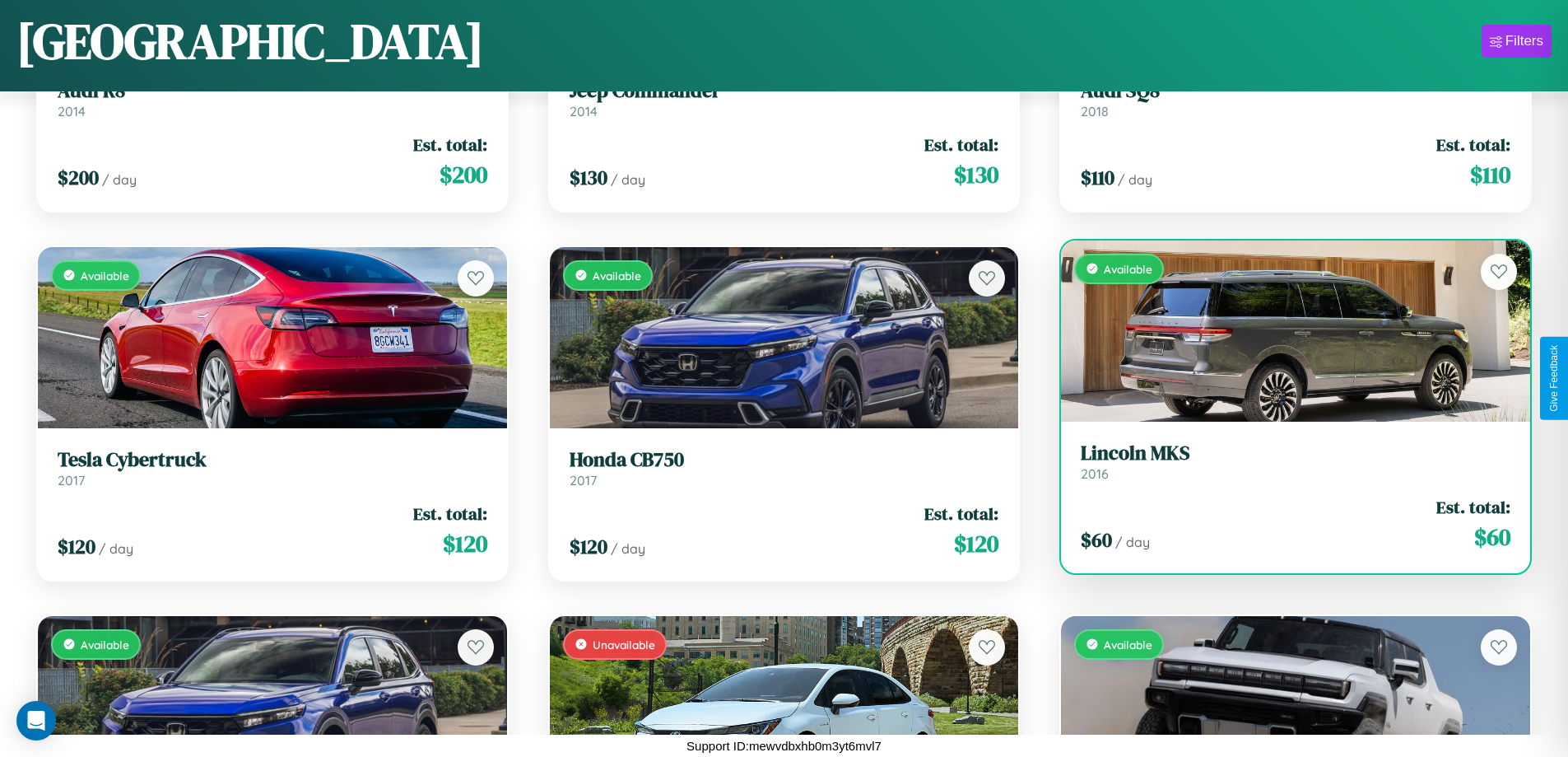
click at [1285, 464] on h3 "Lincoln MKS" at bounding box center [1295, 453] width 430 height 24
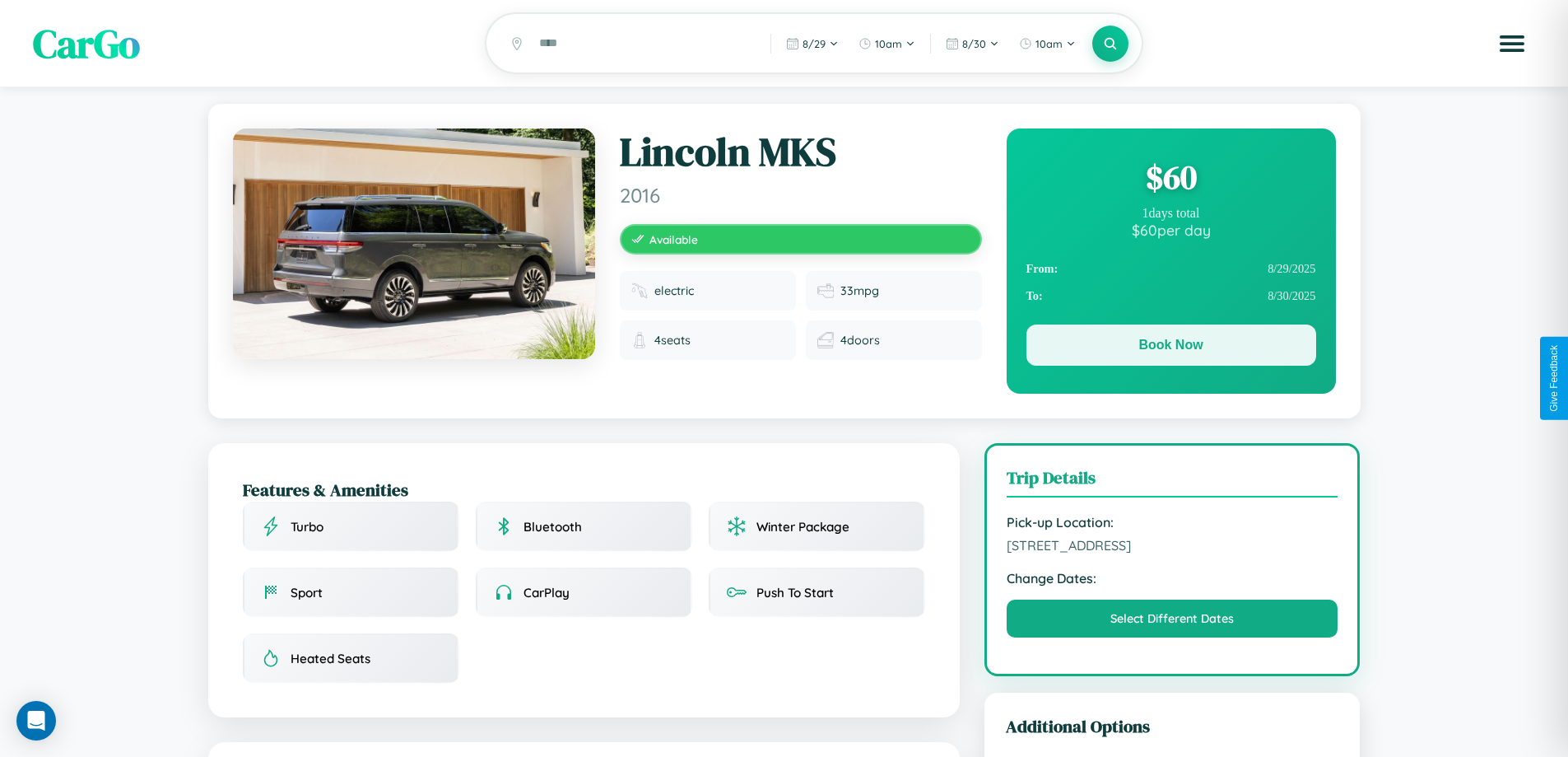
click at [1171, 349] on button "Book Now" at bounding box center [1171, 345] width 290 height 41
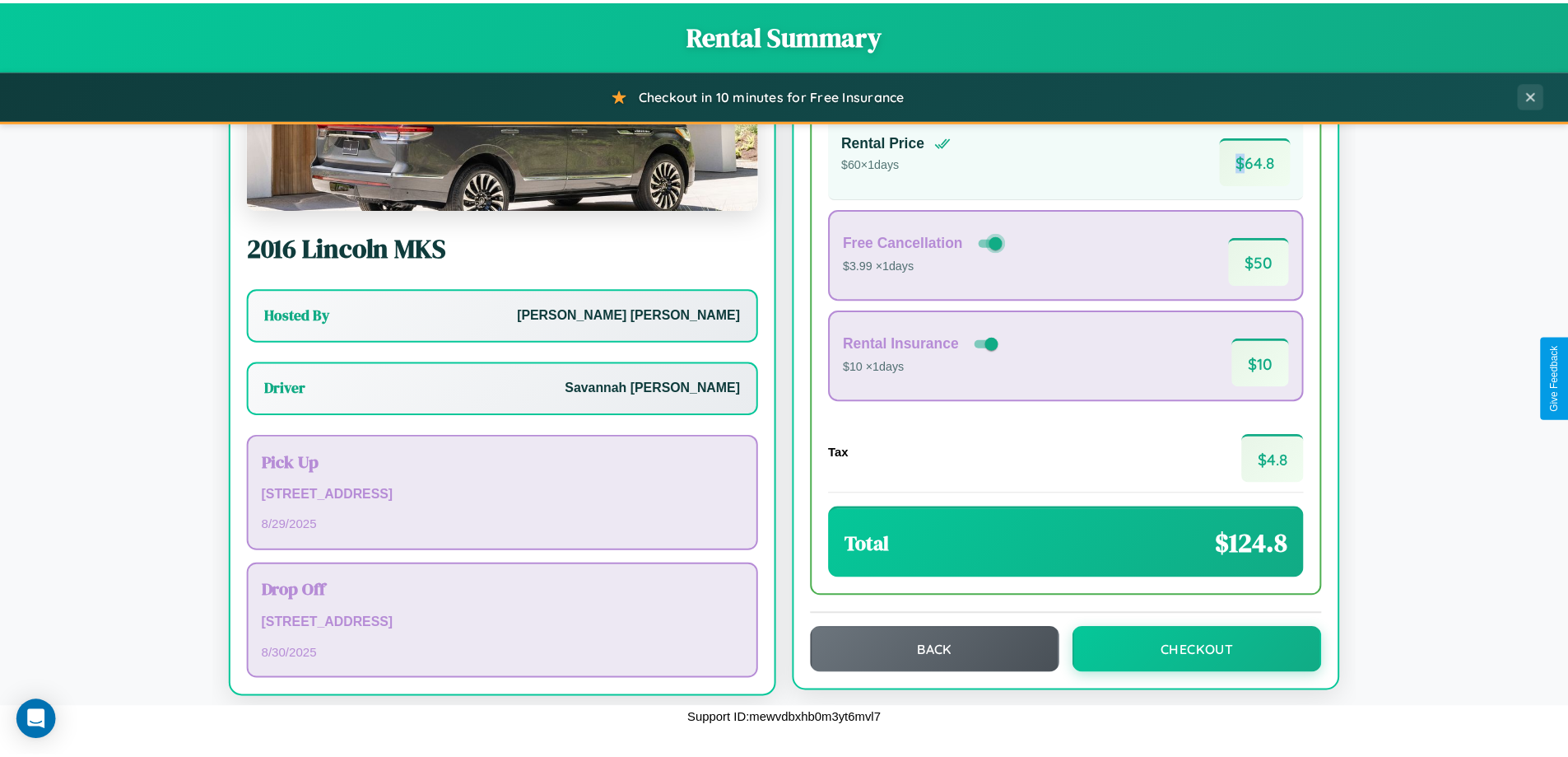
scroll to position [119, 0]
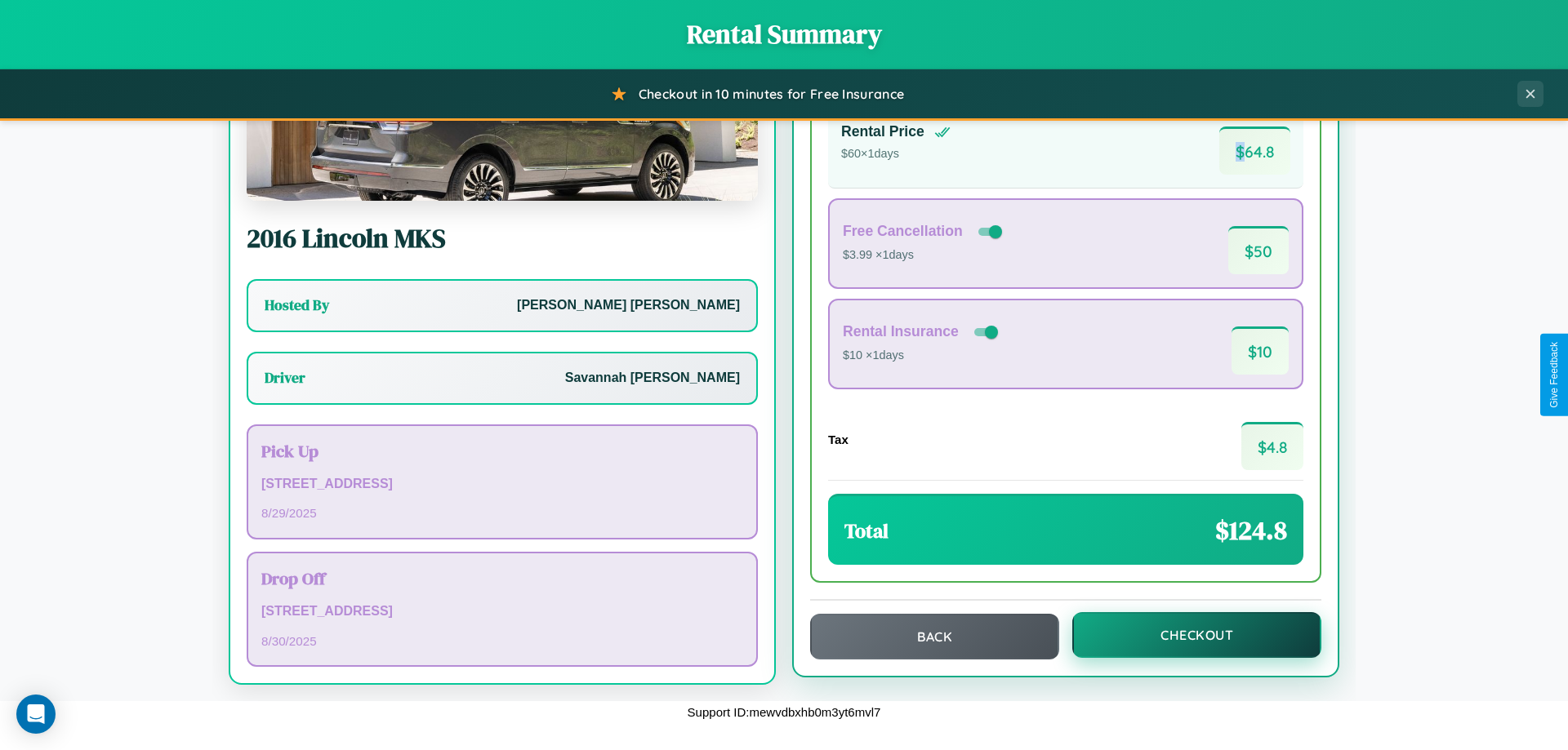
click at [1186, 635] on button "Checkout" at bounding box center [1196, 635] width 249 height 45
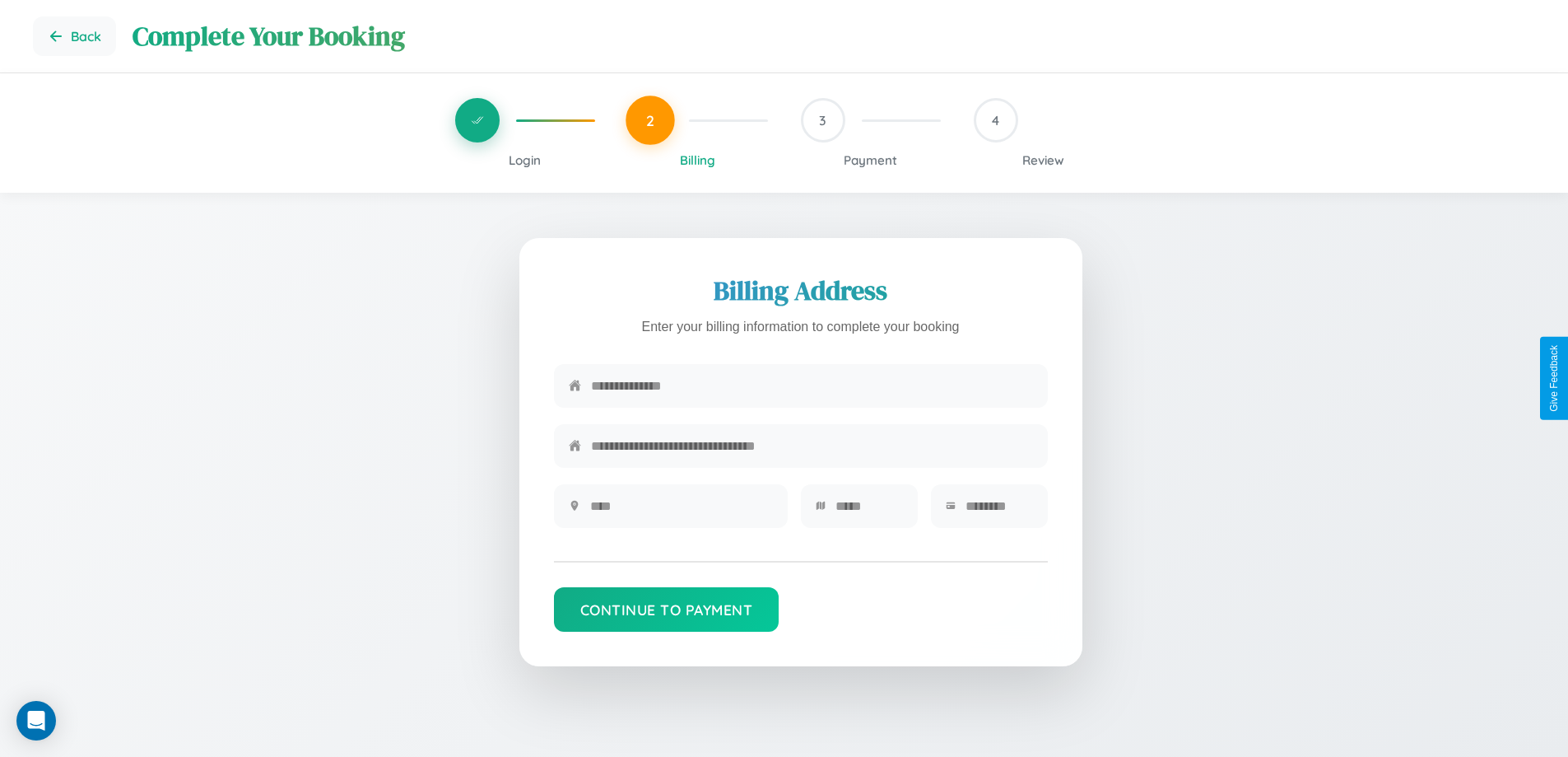
click at [811, 386] on input "text" at bounding box center [811, 386] width 442 height 40
type input "**********"
click at [681, 512] on input "text" at bounding box center [682, 506] width 183 height 40
type input "********"
click at [868, 512] on input "text" at bounding box center [869, 506] width 68 height 40
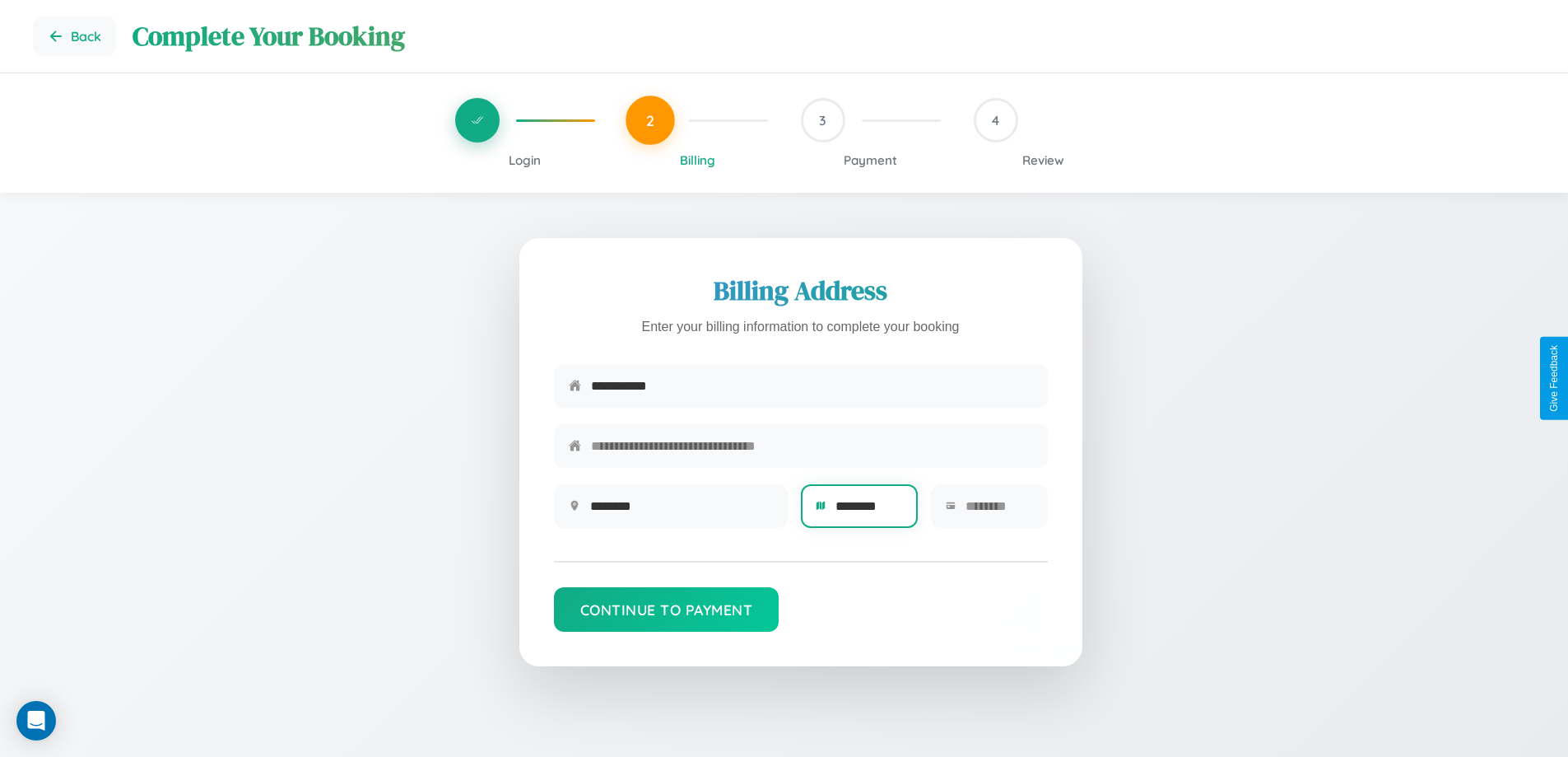
type input "********"
click at [999, 512] on input "text" at bounding box center [1000, 506] width 68 height 40
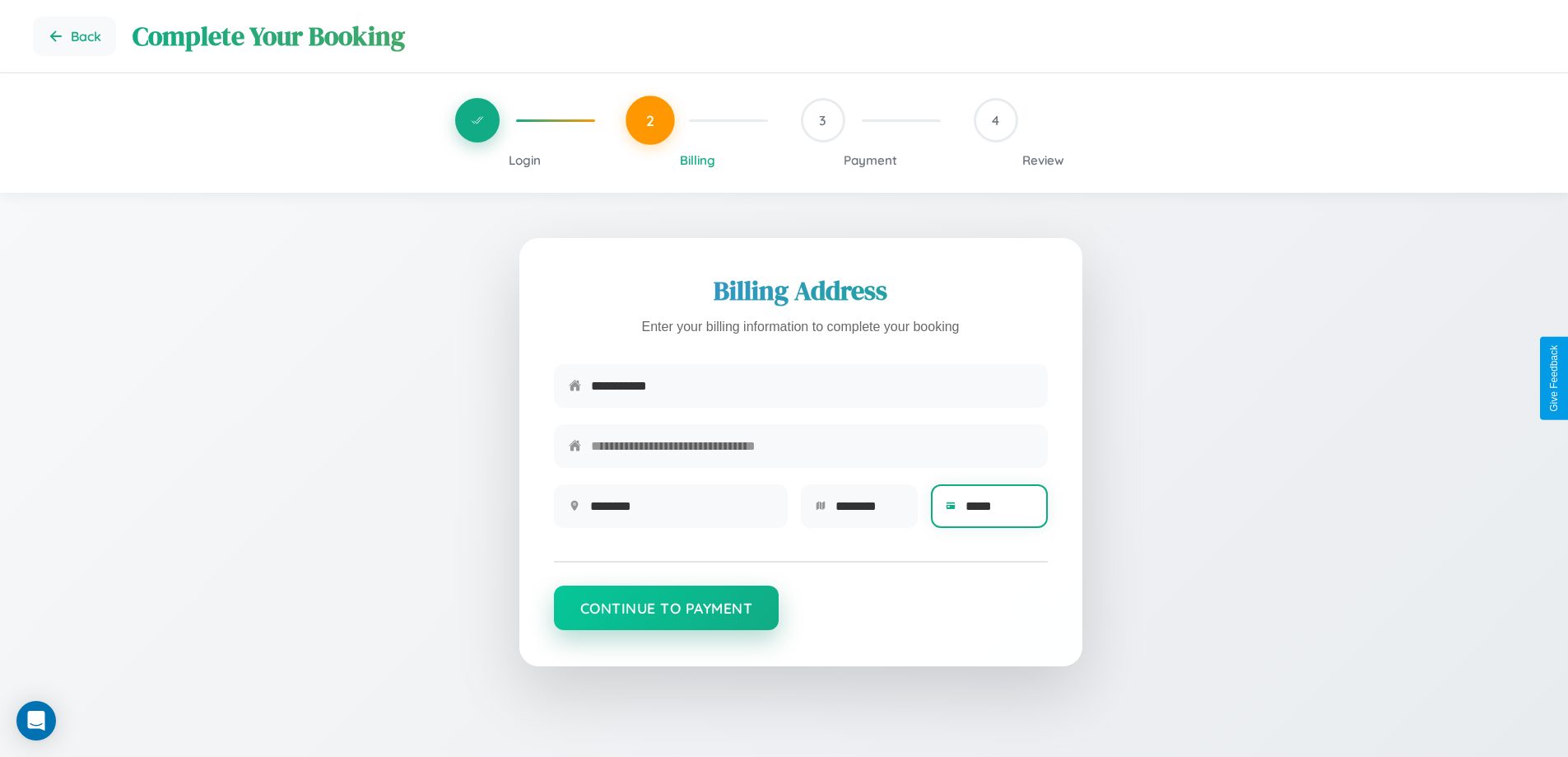
type input "*****"
click at [666, 616] on button "Continue to Payment" at bounding box center [667, 608] width 226 height 45
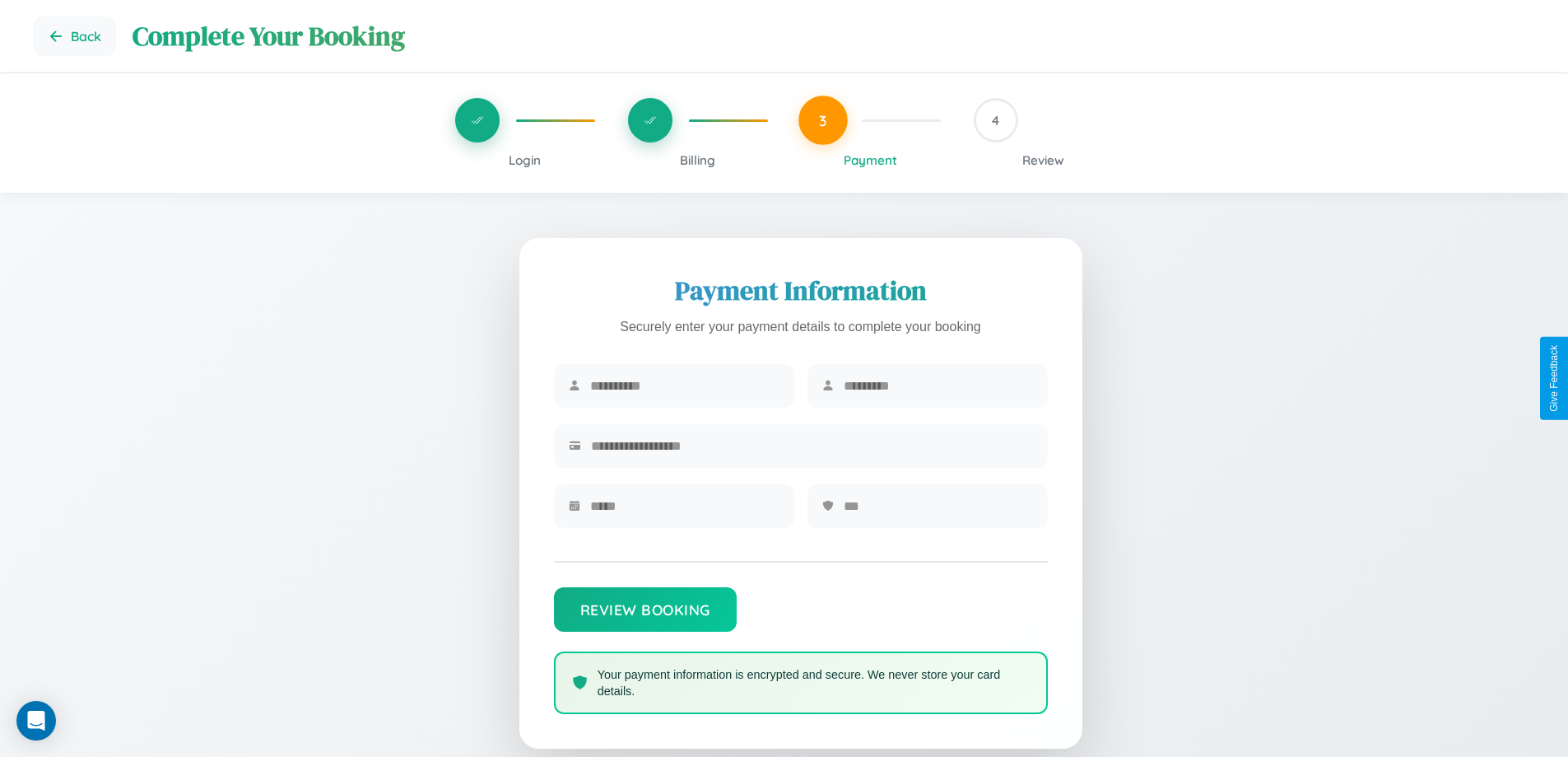
click at [684, 386] on input "text" at bounding box center [684, 386] width 189 height 40
type input "********"
click at [938, 386] on input "text" at bounding box center [938, 386] width 189 height 40
type input "*****"
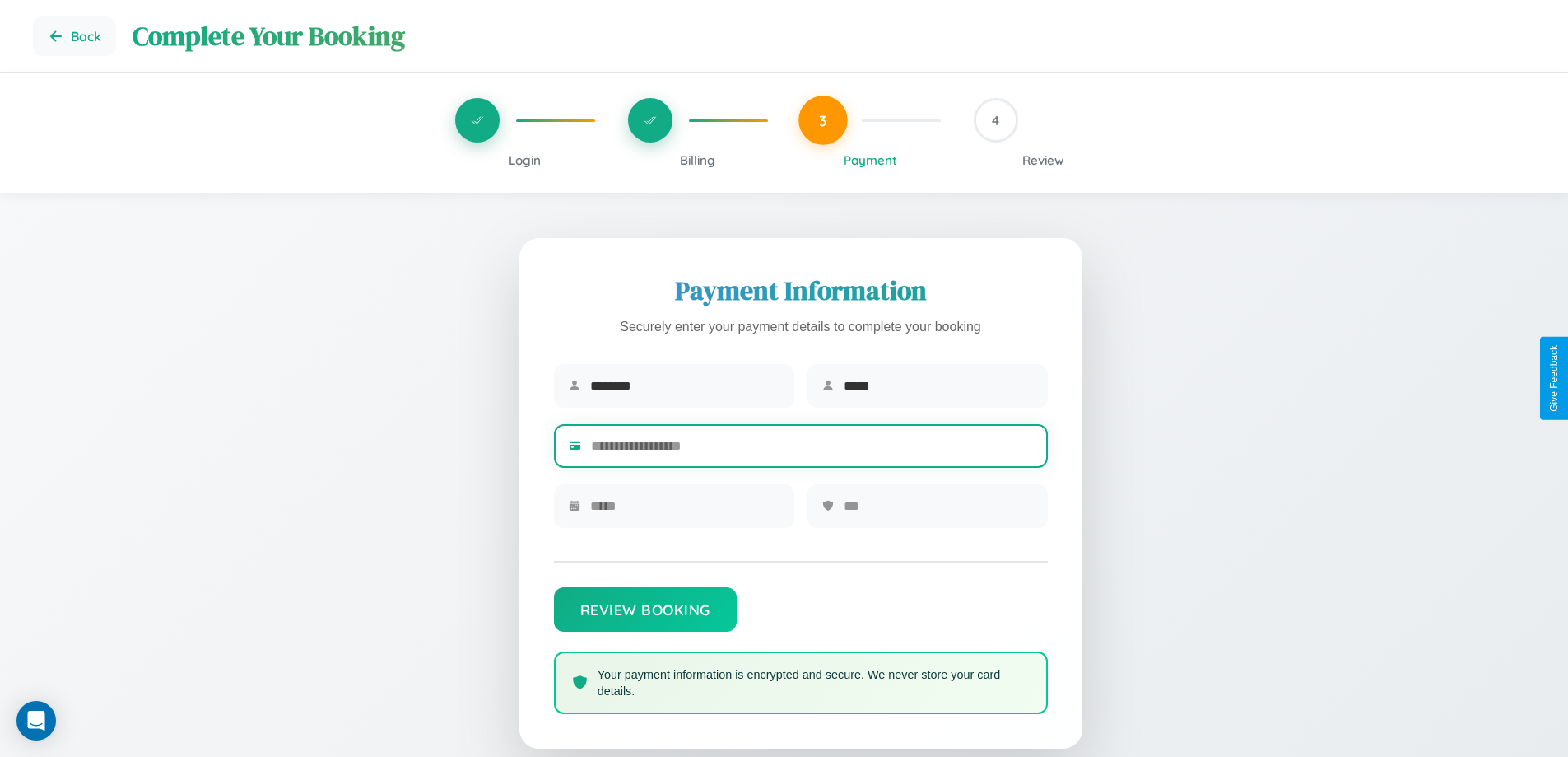
click at [811, 449] on input "text" at bounding box center [811, 446] width 442 height 40
type input "**********"
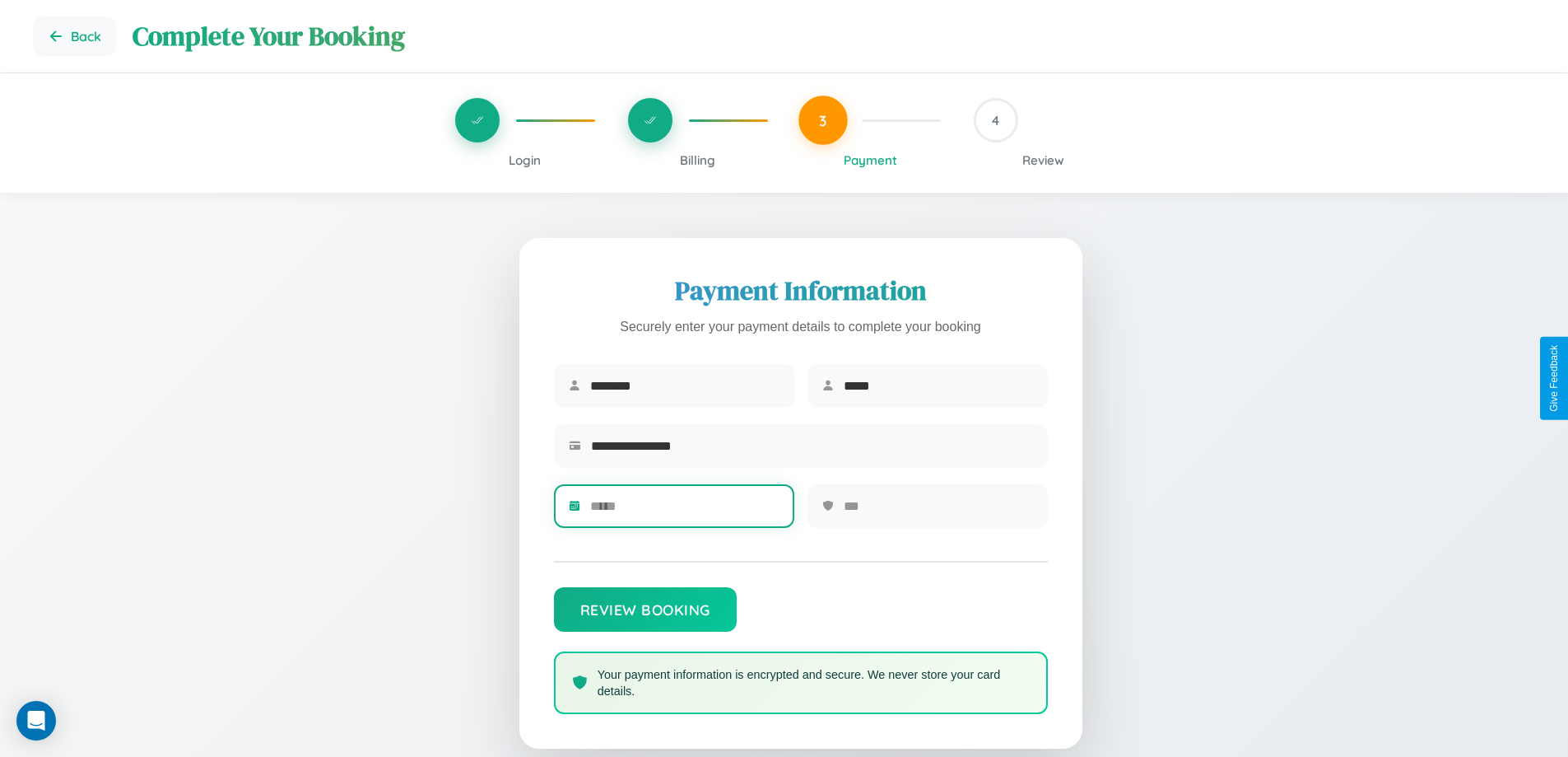
click at [684, 512] on input "text" at bounding box center [684, 506] width 189 height 40
type input "*****"
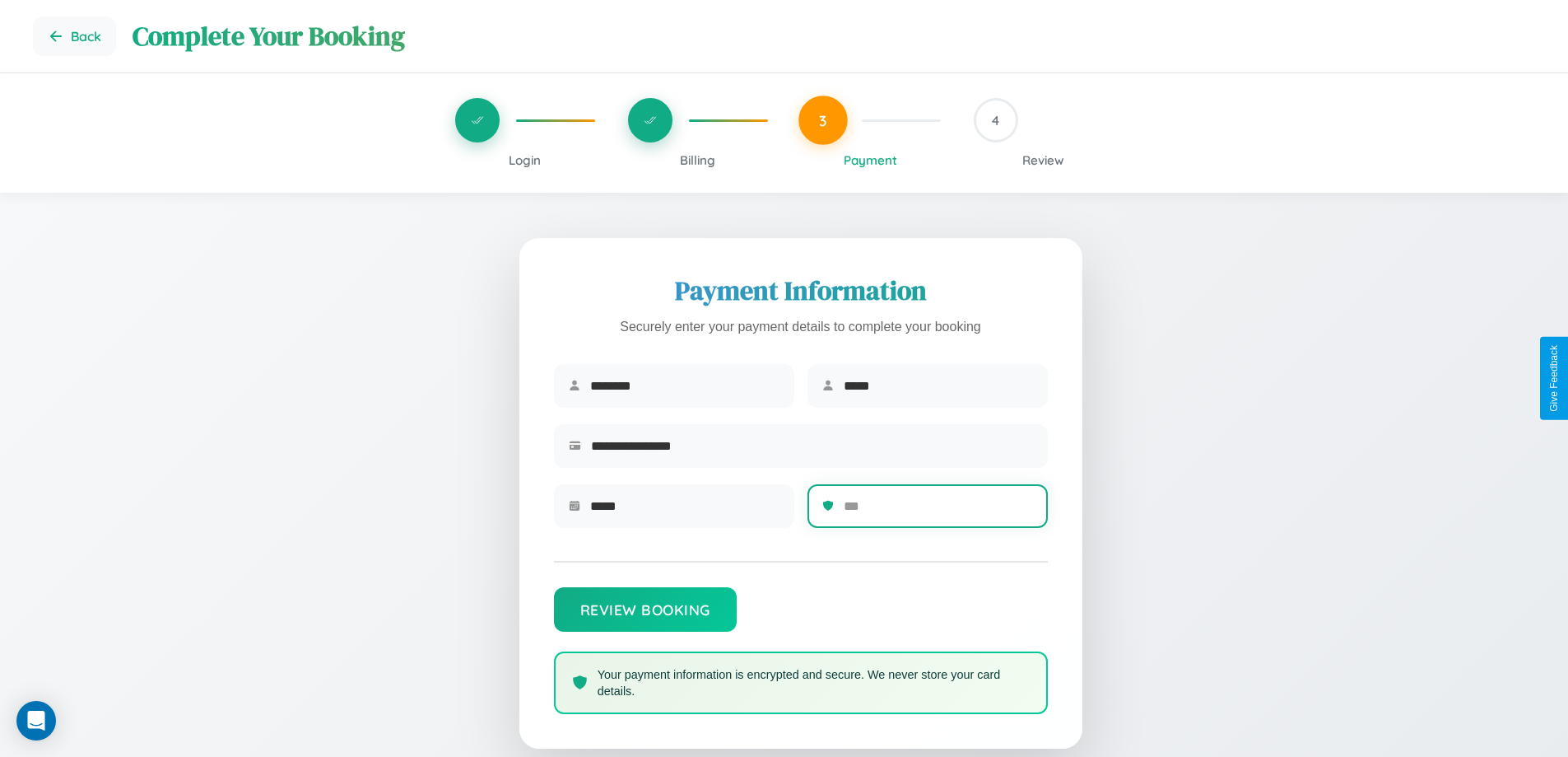
click at [938, 512] on input "text" at bounding box center [938, 506] width 189 height 40
type input "***"
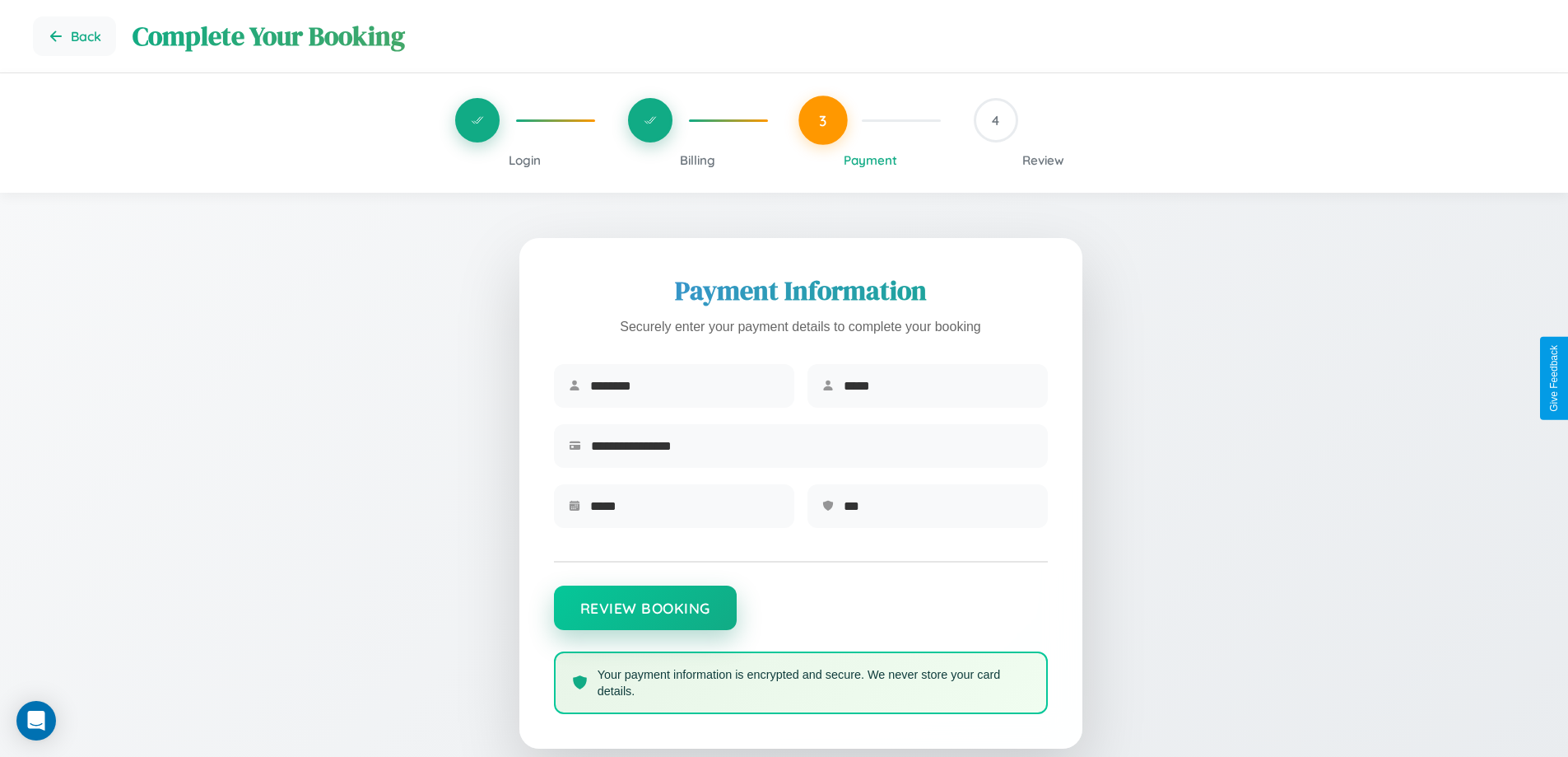
click at [645, 616] on button "Review Booking" at bounding box center [646, 608] width 183 height 45
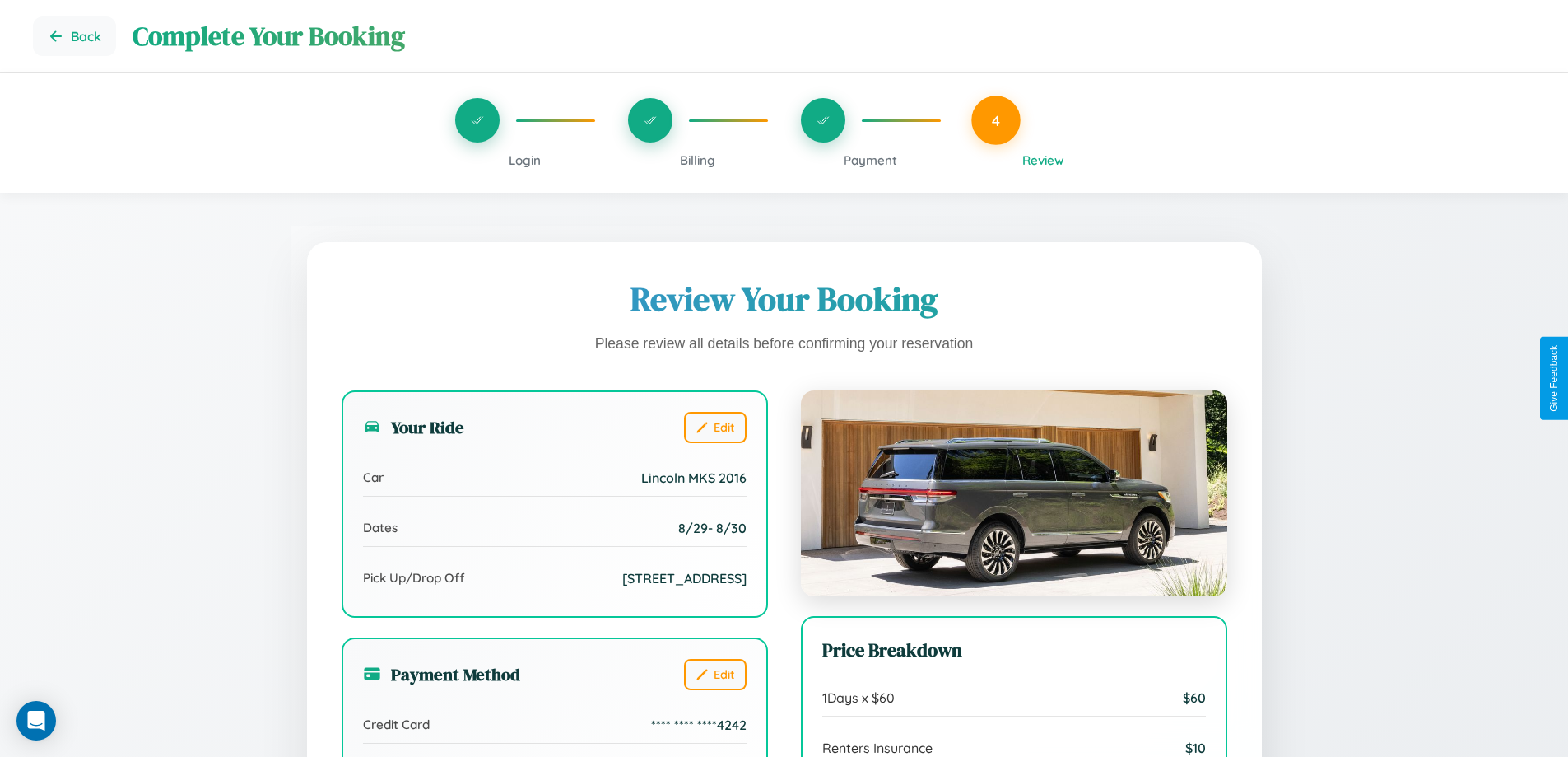
click at [870, 160] on span "Payment" at bounding box center [870, 159] width 53 height 16
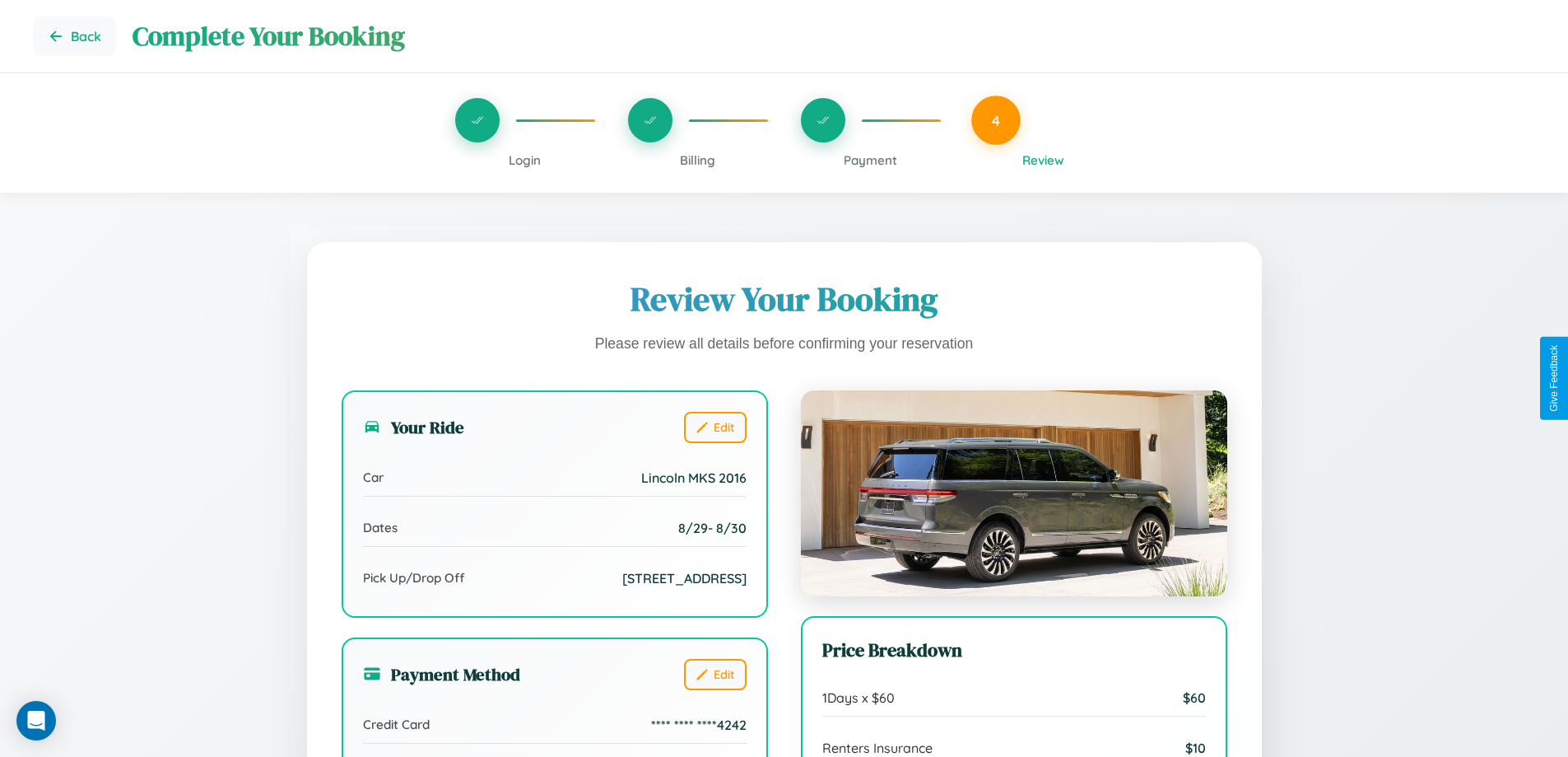
click at [870, 160] on span "Payment" at bounding box center [870, 159] width 53 height 16
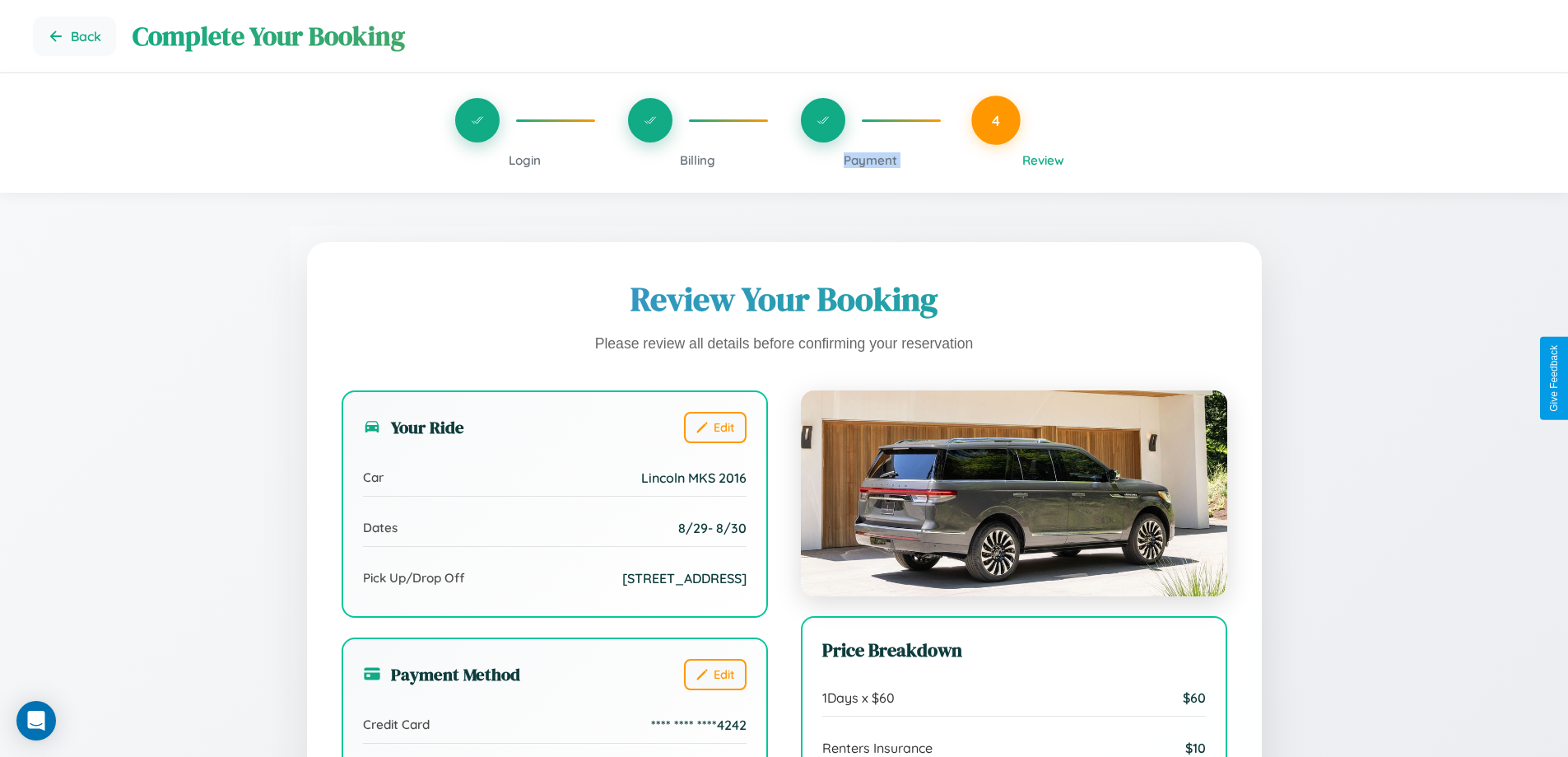
click at [870, 160] on span "Payment" at bounding box center [870, 159] width 53 height 16
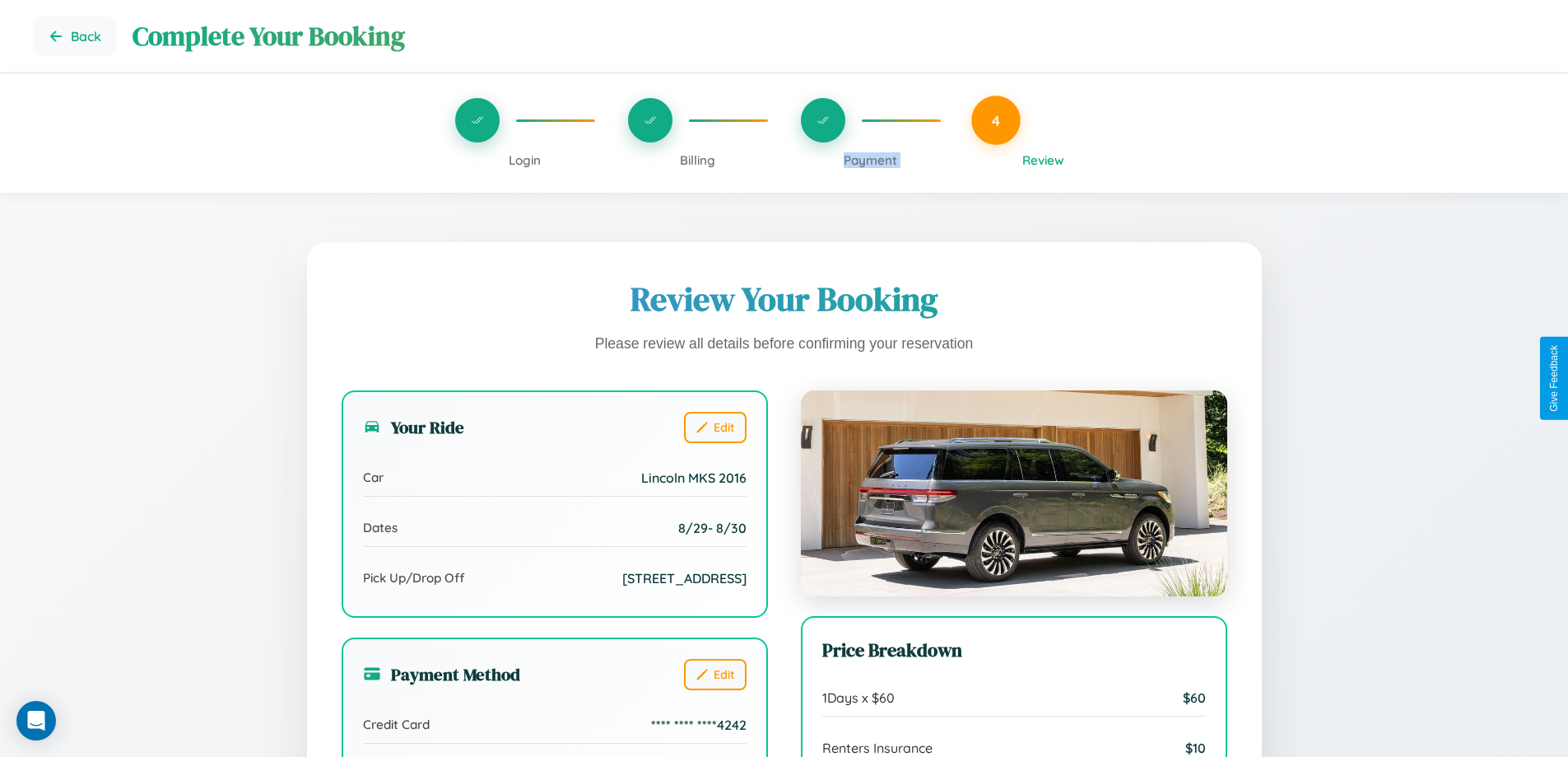
click at [870, 160] on span "Payment" at bounding box center [870, 159] width 53 height 16
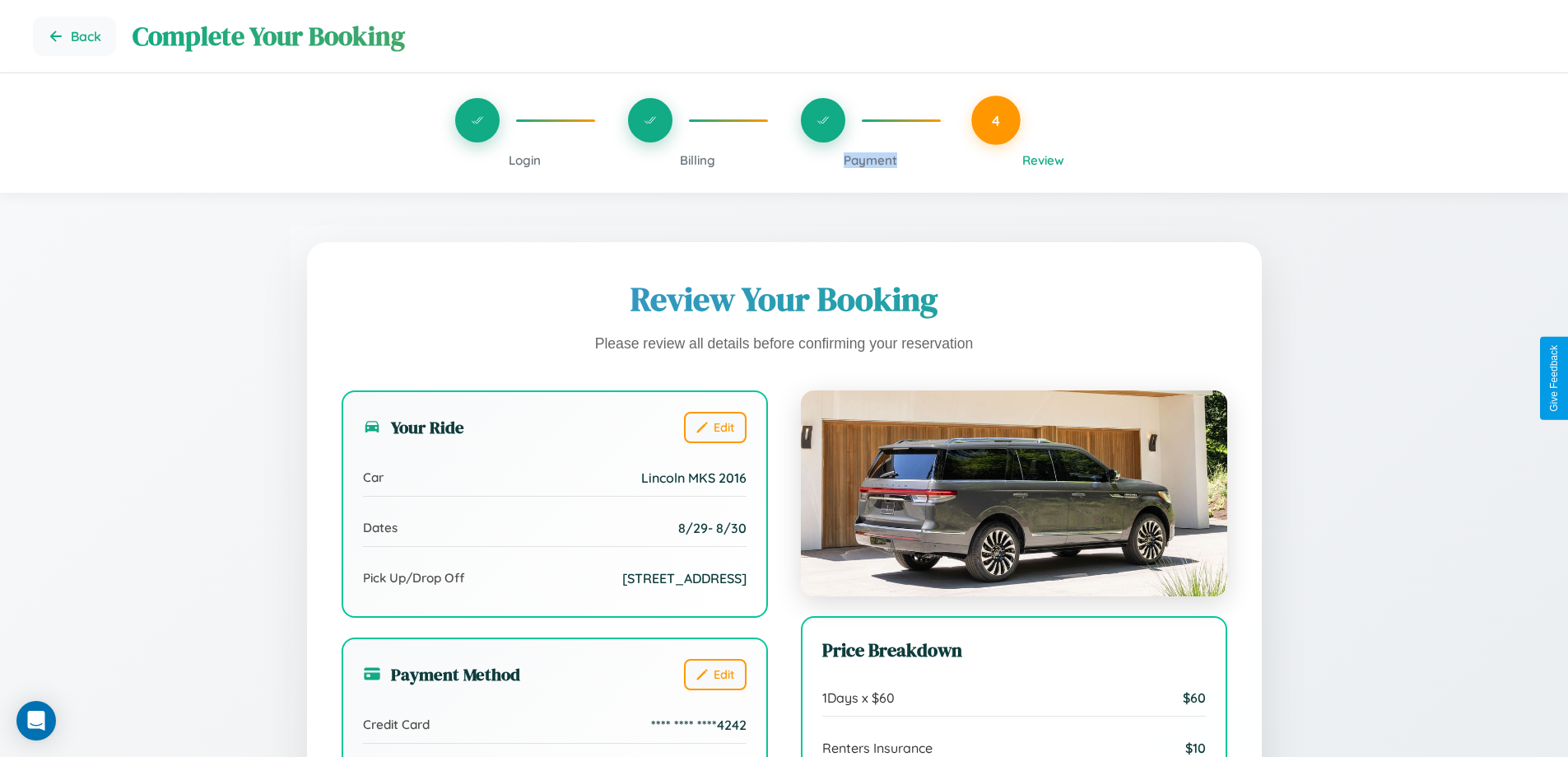
click at [870, 160] on span "Payment" at bounding box center [870, 159] width 53 height 16
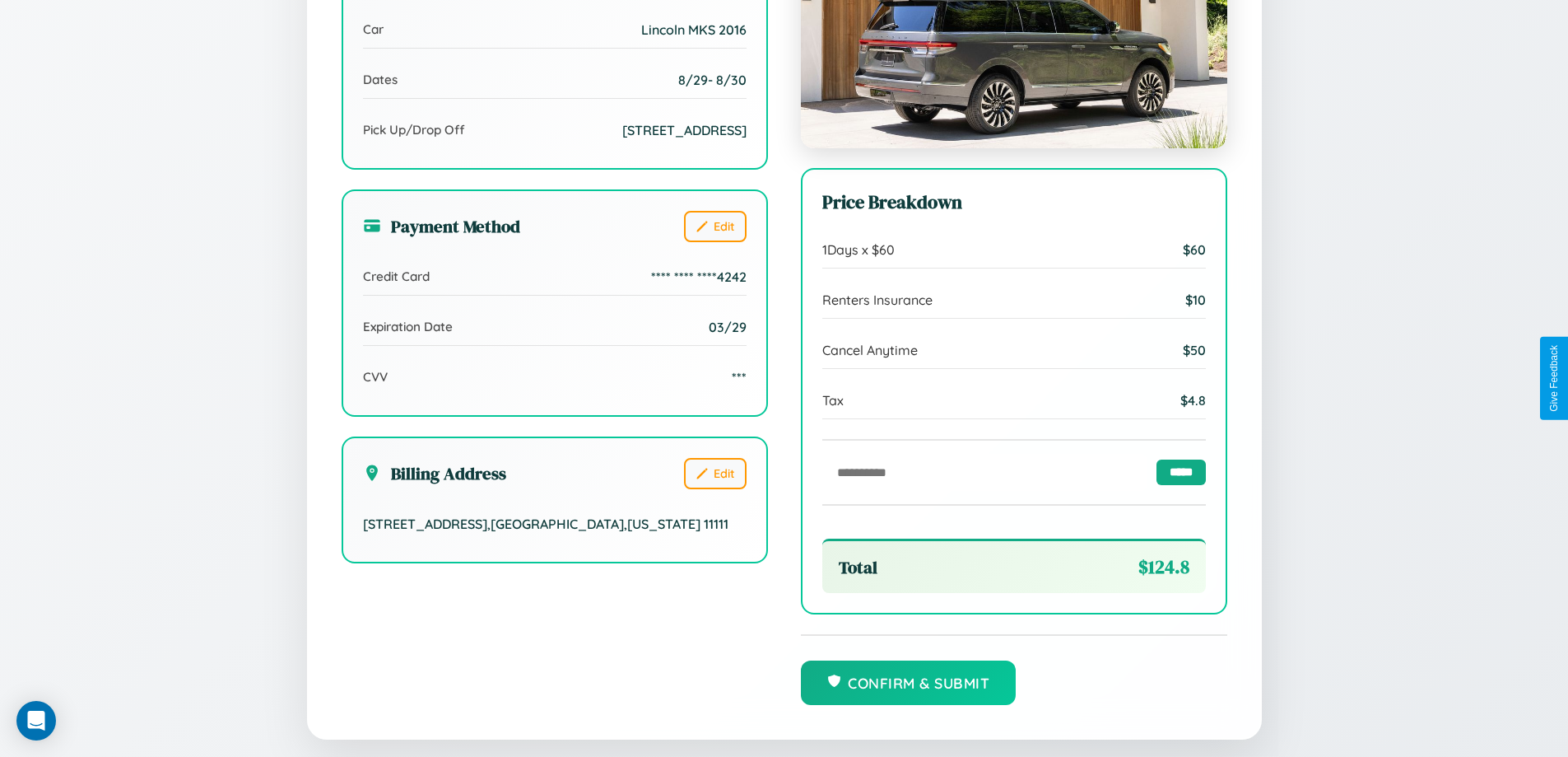
scroll to position [504, 0]
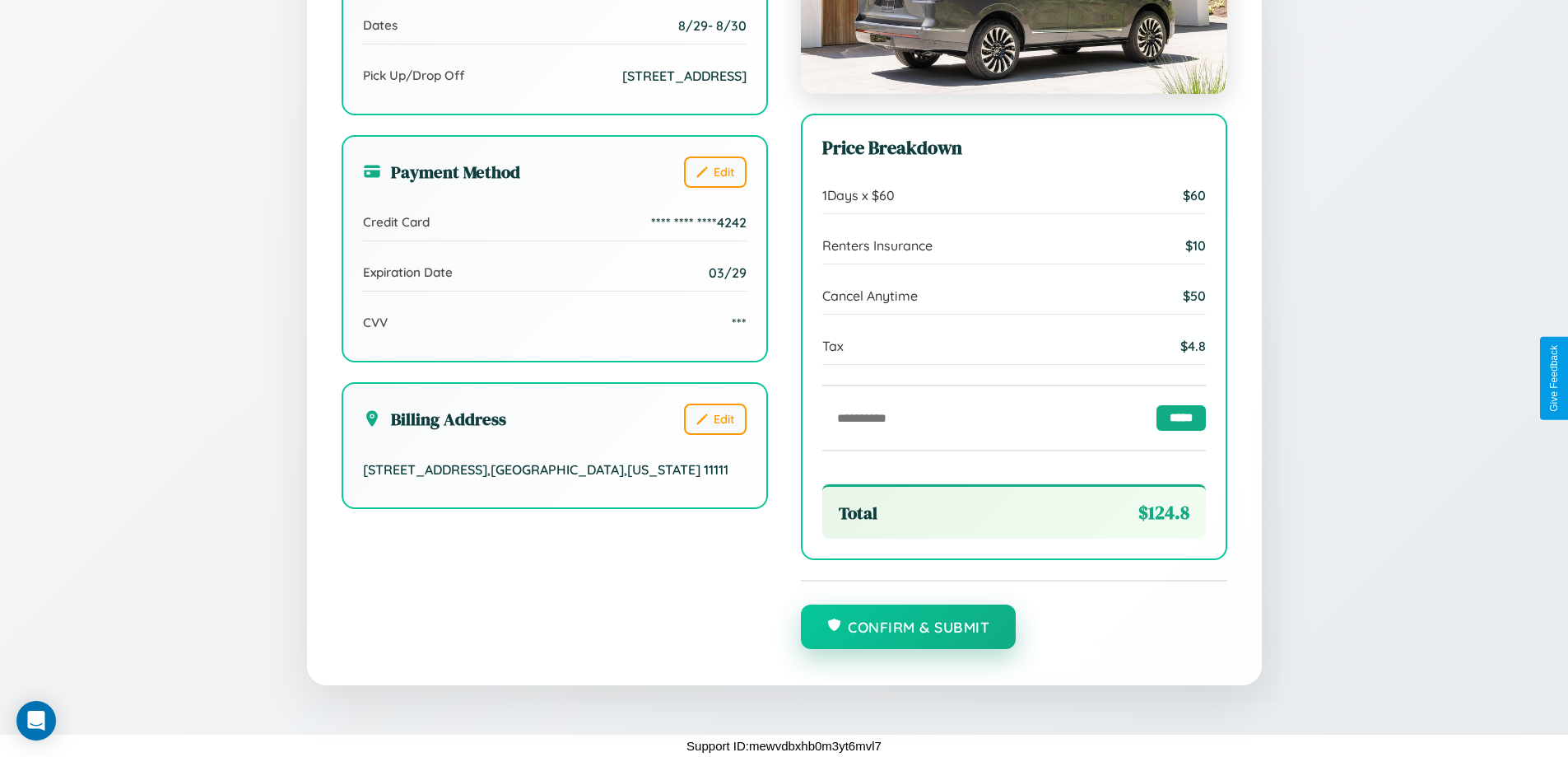
click at [908, 628] on button "Confirm & Submit" at bounding box center [909, 626] width 216 height 45
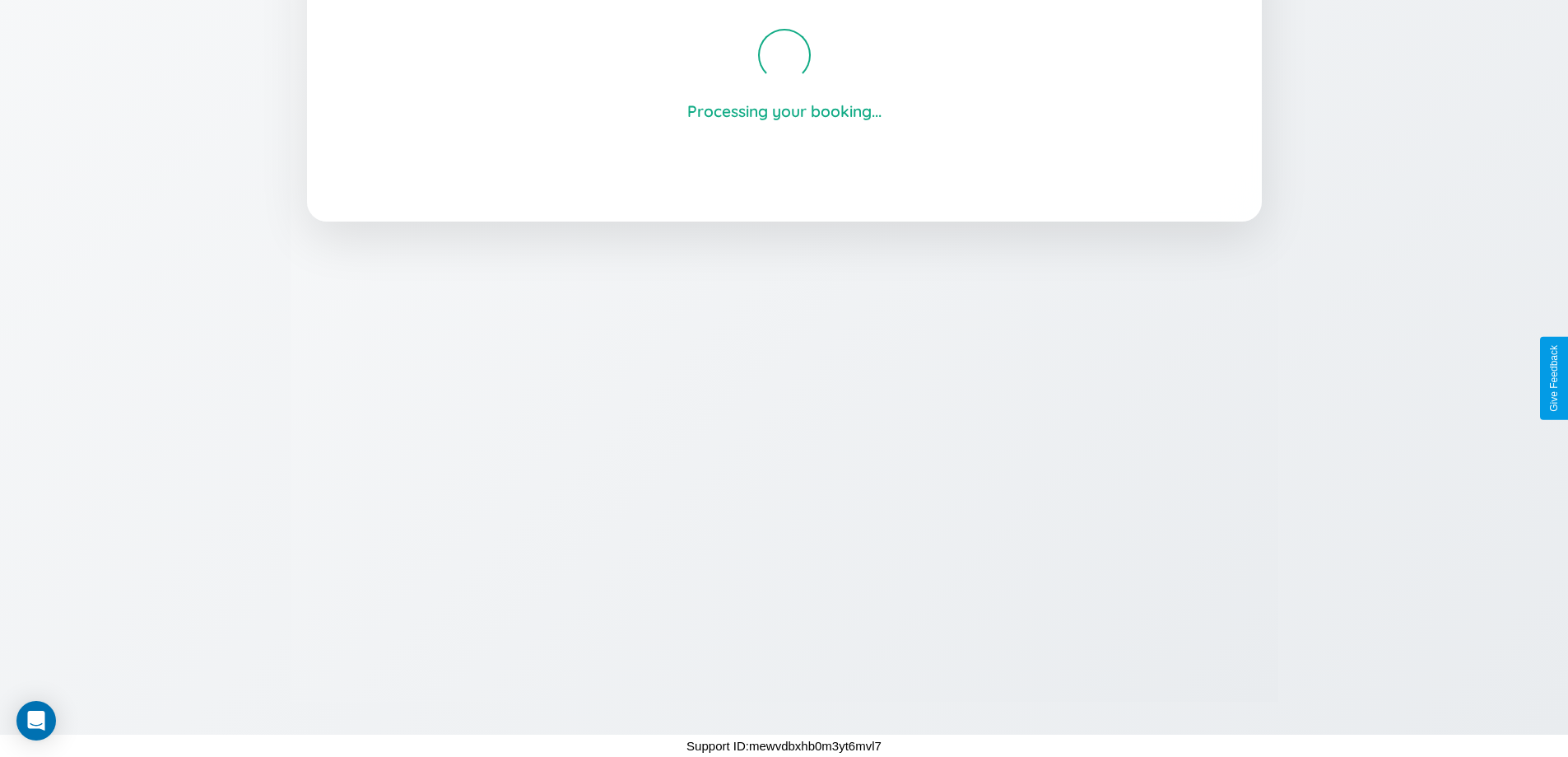
scroll to position [314, 0]
